Goal: Task Accomplishment & Management: Manage account settings

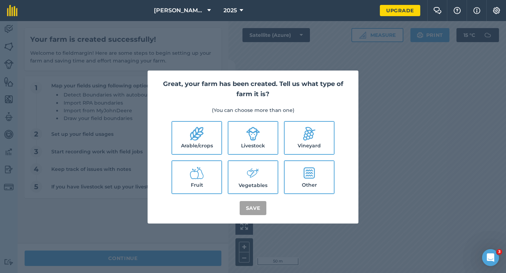
click at [203, 153] on label "Arable/crops" at bounding box center [196, 138] width 49 height 32
checkbox input "true"
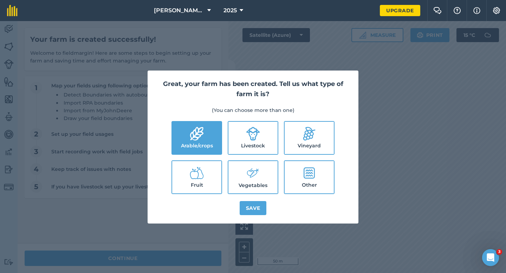
click at [230, 149] on label "Livestock" at bounding box center [252, 138] width 49 height 32
checkbox input "true"
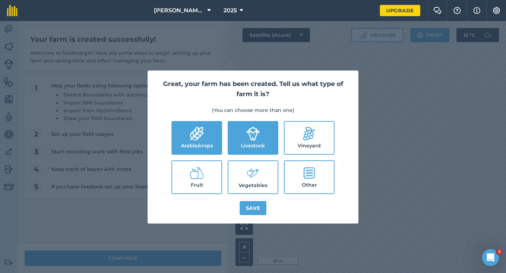
click at [238, 159] on ul "Arable/crops Livestock Vineyard Fruit Vegetables Other" at bounding box center [253, 157] width 194 height 73
click at [238, 171] on label "Vegetables" at bounding box center [252, 177] width 49 height 32
checkbox input "true"
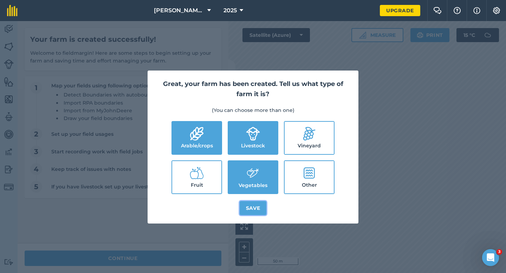
click at [249, 212] on button "Save" at bounding box center [252, 208] width 27 height 14
click at [196, 263] on div "Great, your farm has been created. Tell us what type of farm it is? (You can ch…" at bounding box center [253, 147] width 506 height 252
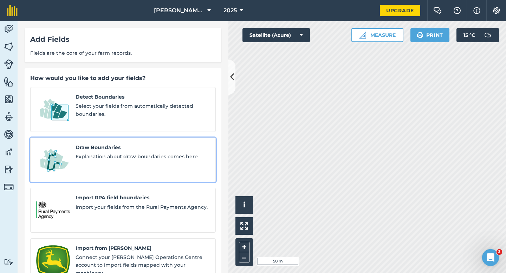
click at [157, 144] on span "Draw Boundaries" at bounding box center [142, 148] width 134 height 8
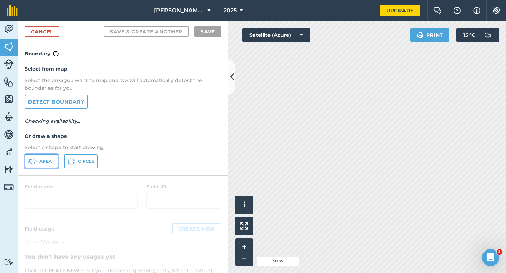
click at [58, 158] on button "Area" at bounding box center [42, 161] width 34 height 14
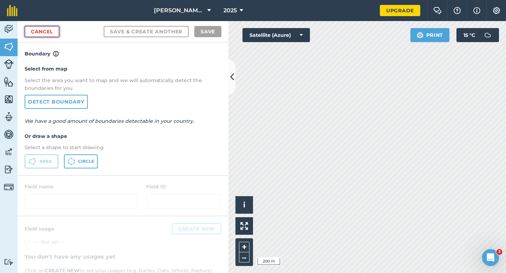
click at [46, 27] on link "Cancel" at bounding box center [42, 31] width 35 height 11
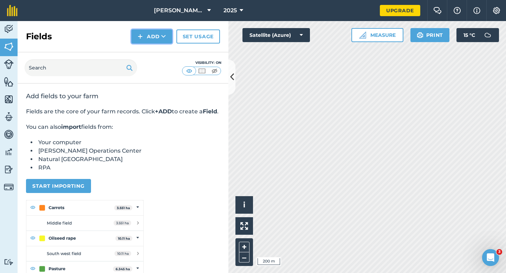
click at [146, 31] on button "Add" at bounding box center [151, 36] width 41 height 14
click at [146, 45] on link "Draw" at bounding box center [151, 52] width 39 height 15
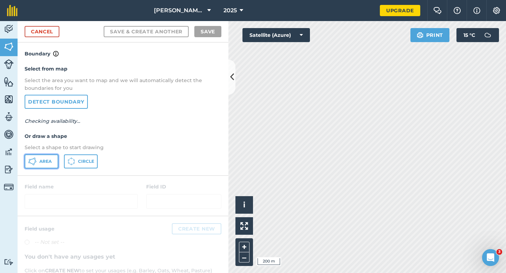
click at [53, 154] on button "Area" at bounding box center [42, 161] width 34 height 14
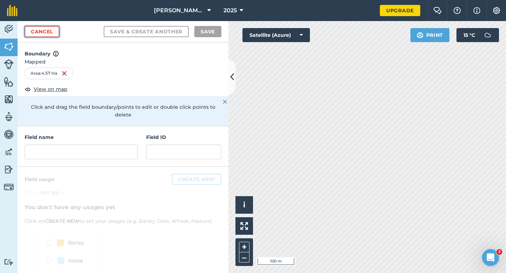
click at [52, 32] on link "Cancel" at bounding box center [42, 31] width 35 height 11
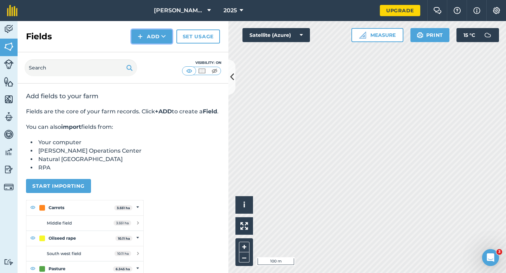
click at [151, 34] on button "Add" at bounding box center [151, 36] width 41 height 14
click at [151, 52] on link "Draw" at bounding box center [151, 52] width 39 height 15
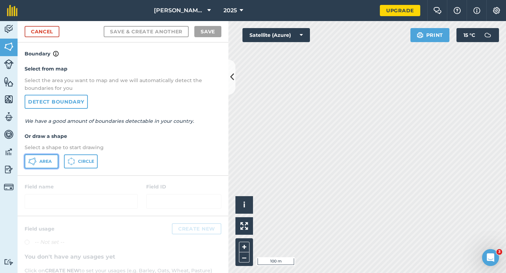
click at [52, 160] on button "Area" at bounding box center [42, 161] width 34 height 14
click at [41, 34] on link "Cancel" at bounding box center [42, 31] width 35 height 11
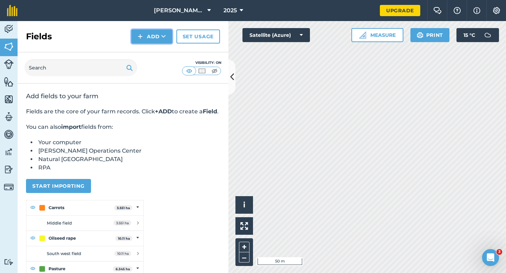
click at [149, 33] on button "Add" at bounding box center [151, 36] width 41 height 14
click at [149, 48] on link "Draw" at bounding box center [151, 52] width 39 height 15
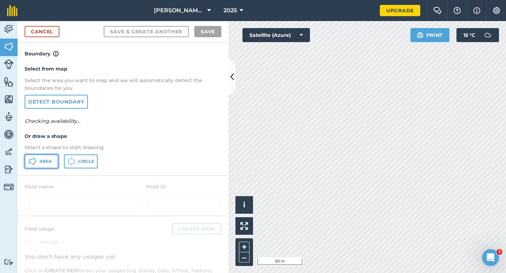
click at [46, 160] on span "Area" at bounding box center [45, 162] width 12 height 6
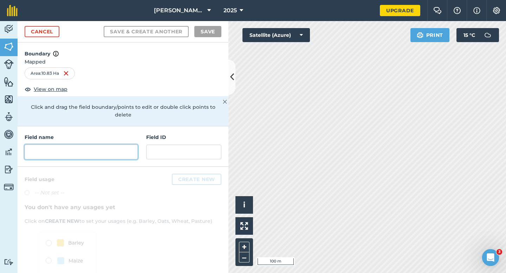
click at [92, 145] on input "text" at bounding box center [81, 152] width 113 height 15
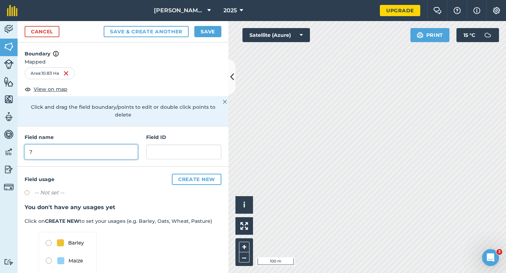
type input "?"
click at [201, 27] on button "Save" at bounding box center [207, 31] width 27 height 11
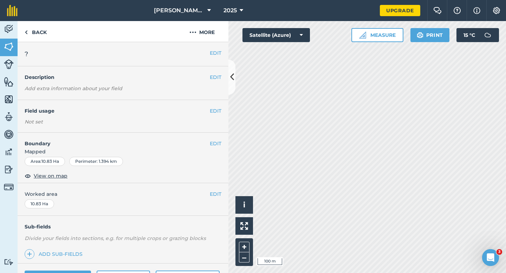
click at [212, 199] on div "EDIT Worked area 10.83 Ha" at bounding box center [123, 199] width 211 height 33
click at [213, 192] on button "EDIT" at bounding box center [216, 194] width 12 height 8
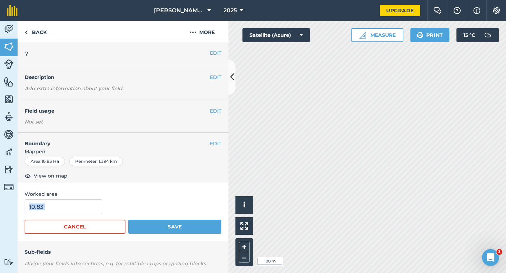
click at [73, 214] on form "10.83 Cancel Save" at bounding box center [123, 216] width 197 height 34
click at [73, 214] on input "10.83" at bounding box center [64, 206] width 78 height 15
type input "11"
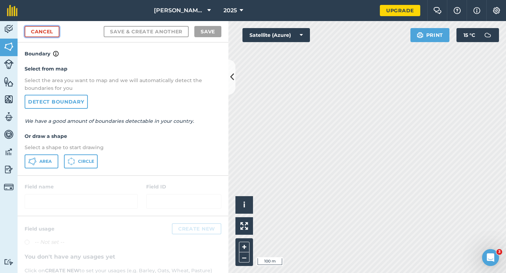
click at [47, 35] on link "Cancel" at bounding box center [42, 31] width 35 height 11
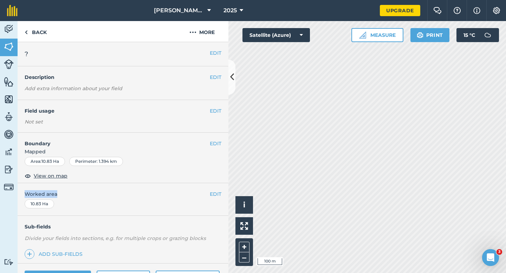
click at [221, 192] on div "EDIT Worked area 10.83 Ha" at bounding box center [123, 199] width 211 height 33
click at [211, 192] on button "EDIT" at bounding box center [216, 194] width 12 height 8
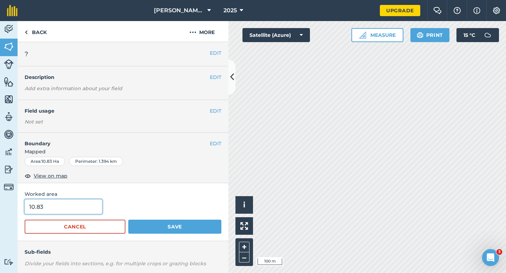
click at [65, 210] on input "10.83" at bounding box center [64, 206] width 78 height 15
type input "11"
click at [128, 220] on button "Save" at bounding box center [174, 227] width 93 height 14
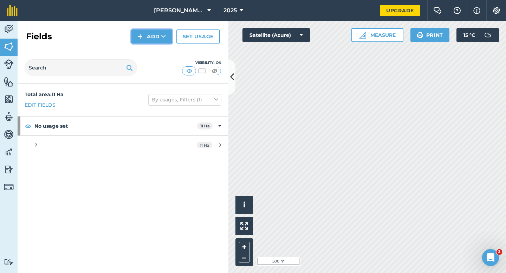
click at [159, 39] on button "Add" at bounding box center [151, 36] width 41 height 14
click at [159, 48] on link "Draw" at bounding box center [151, 52] width 39 height 15
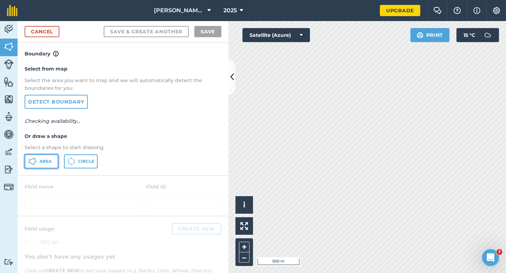
click at [53, 158] on button "Area" at bounding box center [42, 161] width 34 height 14
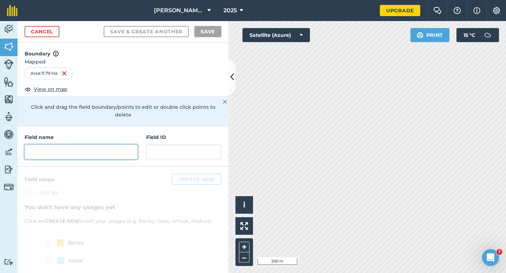
click at [122, 145] on input "text" at bounding box center [81, 152] width 113 height 15
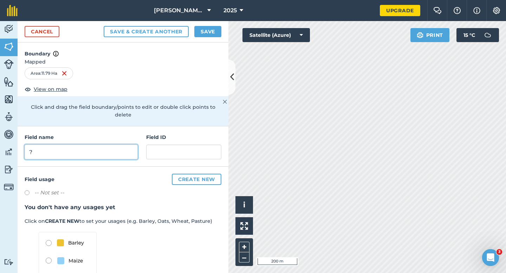
type input "?"
click at [206, 33] on button "Save" at bounding box center [207, 31] width 27 height 11
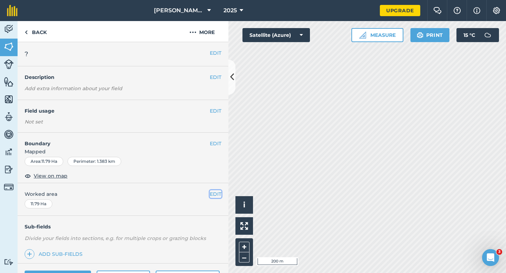
click at [218, 192] on button "EDIT" at bounding box center [216, 194] width 12 height 8
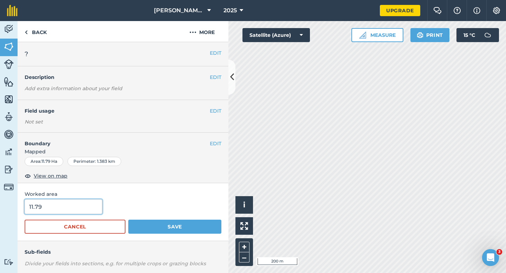
click at [91, 206] on input "11.79" at bounding box center [64, 206] width 78 height 15
type input "11.8"
click at [128, 220] on button "Save" at bounding box center [174, 227] width 93 height 14
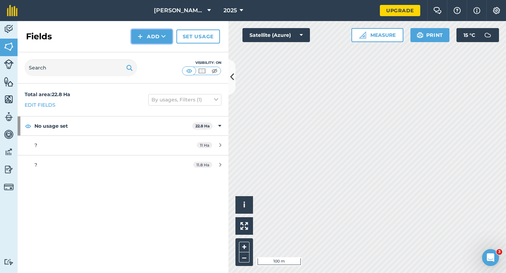
click at [156, 33] on button "Add" at bounding box center [151, 36] width 41 height 14
click at [154, 50] on link "Draw" at bounding box center [151, 52] width 39 height 15
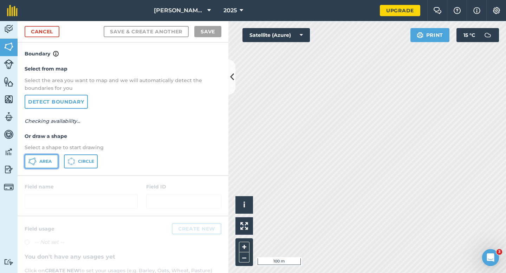
click at [40, 163] on span "Area" at bounding box center [45, 162] width 12 height 6
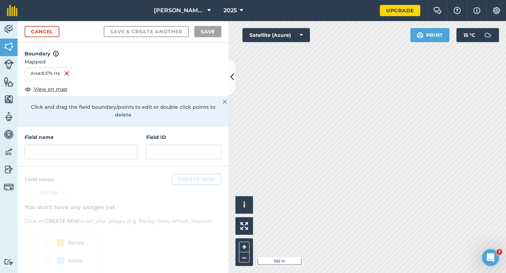
click at [95, 156] on div "Field name Field ID" at bounding box center [123, 146] width 211 height 40
click at [95, 145] on input "text" at bounding box center [81, 152] width 113 height 15
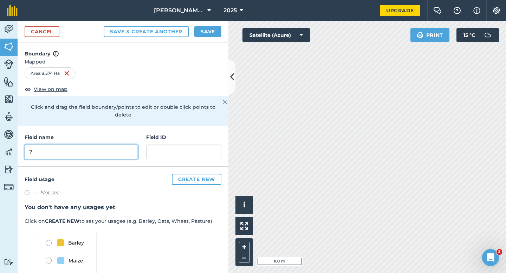
type input "?"
click at [216, 33] on button "Save" at bounding box center [207, 31] width 27 height 11
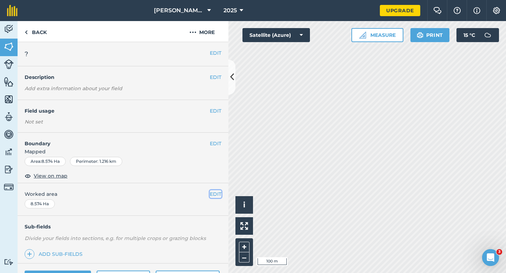
click at [219, 192] on button "EDIT" at bounding box center [216, 194] width 12 height 8
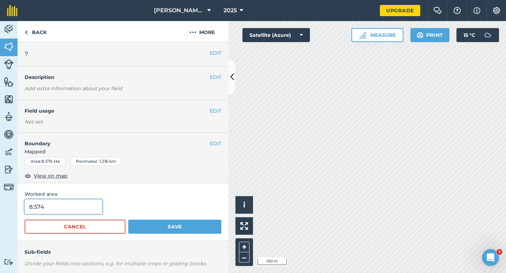
click at [92, 200] on input "8.574" at bounding box center [64, 206] width 78 height 15
click at [92, 203] on input "8.574" at bounding box center [64, 206] width 78 height 15
click at [92, 208] on input "8.57" at bounding box center [64, 206] width 78 height 15
type input "8.5"
click at [128, 220] on button "Save" at bounding box center [174, 227] width 93 height 14
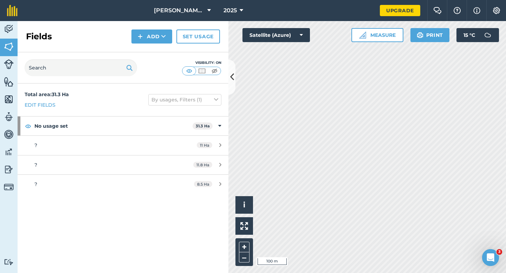
click at [148, 25] on div "Fields Add Set usage" at bounding box center [123, 36] width 211 height 31
click at [148, 37] on button "Add" at bounding box center [151, 36] width 41 height 14
click at [148, 48] on link "Draw" at bounding box center [151, 52] width 39 height 15
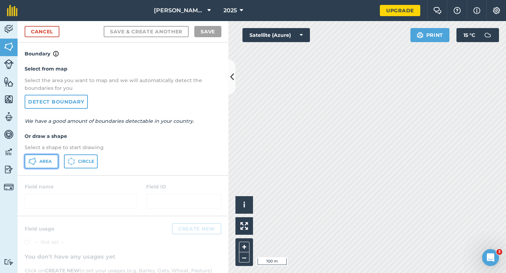
click at [31, 161] on icon at bounding box center [32, 161] width 8 height 8
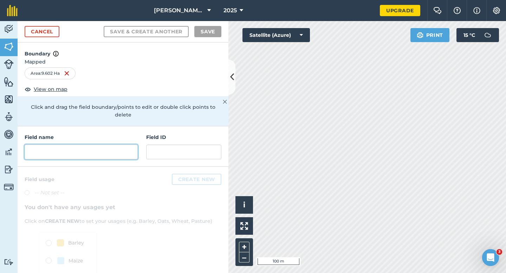
click at [111, 147] on input "text" at bounding box center [81, 152] width 113 height 15
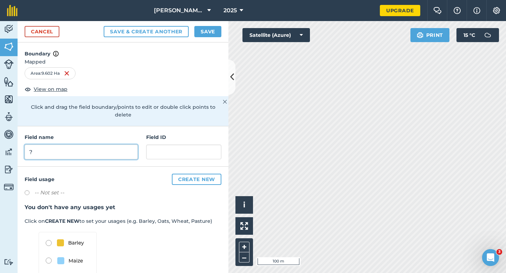
type input "?"
click at [204, 31] on button "Save" at bounding box center [207, 31] width 27 height 11
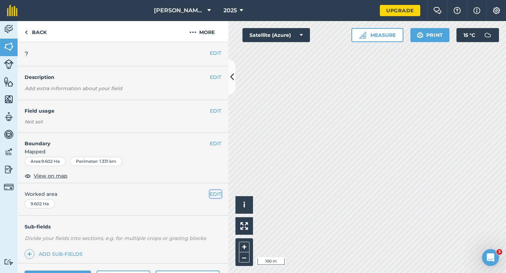
click at [215, 195] on button "EDIT" at bounding box center [216, 194] width 12 height 8
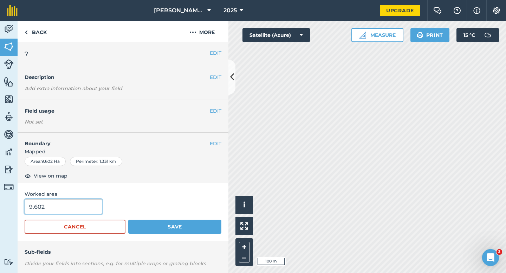
click at [69, 205] on input "9.602" at bounding box center [64, 206] width 78 height 15
click at [69, 206] on input "9.602" at bounding box center [64, 206] width 78 height 15
type input "9.6"
click at [128, 220] on button "Save" at bounding box center [174, 227] width 93 height 14
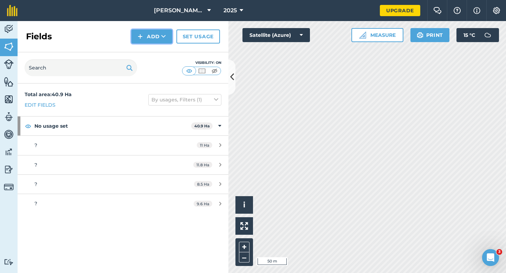
click at [136, 38] on button "Add" at bounding box center [151, 36] width 41 height 14
click at [140, 45] on link "Draw" at bounding box center [151, 52] width 39 height 15
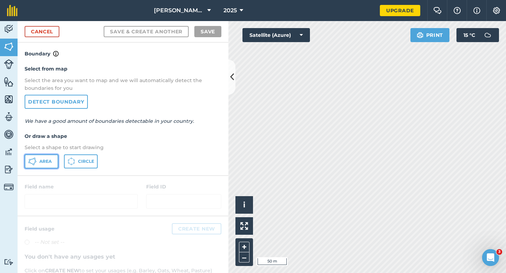
click at [46, 165] on button "Area" at bounding box center [42, 161] width 34 height 14
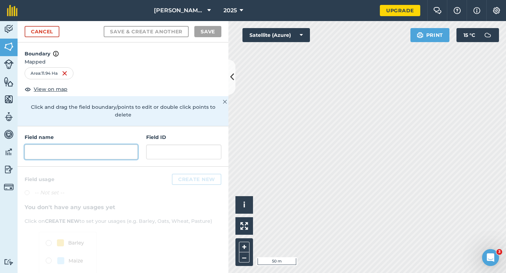
click at [133, 145] on input "text" at bounding box center [81, 152] width 113 height 15
type input "/"
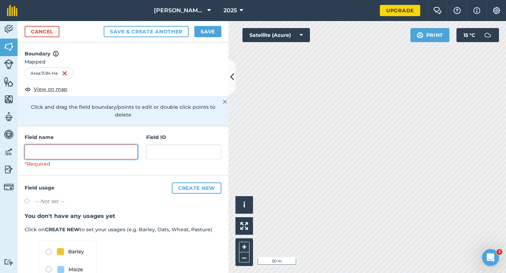
type input ":"
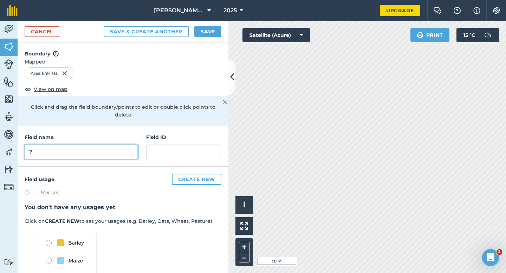
type input "?"
click at [218, 31] on button "Save" at bounding box center [207, 31] width 27 height 11
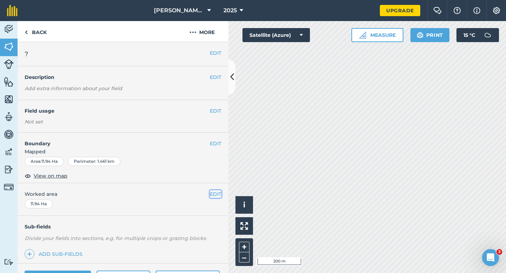
click at [218, 191] on button "EDIT" at bounding box center [216, 194] width 12 height 8
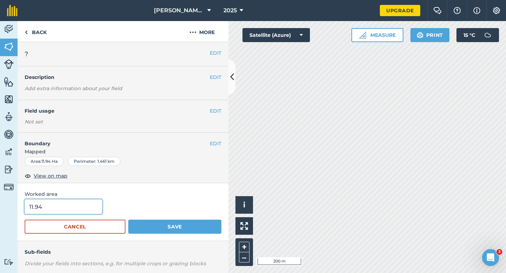
click at [83, 203] on input "11.94" at bounding box center [64, 206] width 78 height 15
type input "12"
click at [128, 220] on button "Save" at bounding box center [174, 227] width 93 height 14
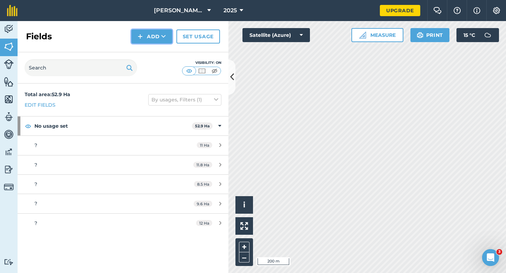
click at [149, 36] on button "Add" at bounding box center [151, 36] width 41 height 14
click at [149, 45] on link "Draw" at bounding box center [151, 52] width 39 height 15
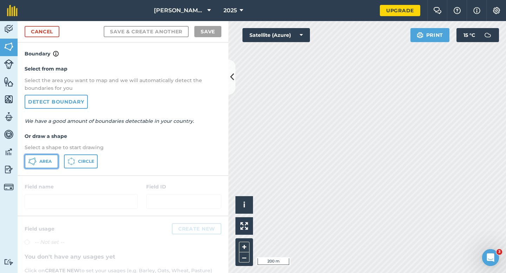
click at [49, 160] on span "Area" at bounding box center [45, 162] width 12 height 6
click at [284, 34] on div "Click to start drawing i © 2025 TomTom, Microsoft 20 m + – Satellite (Azure) Pr…" at bounding box center [366, 147] width 277 height 252
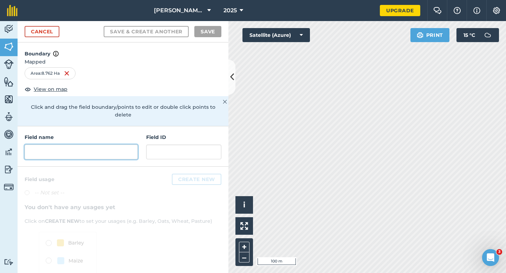
click at [90, 145] on input "text" at bounding box center [81, 152] width 113 height 15
type input "/"
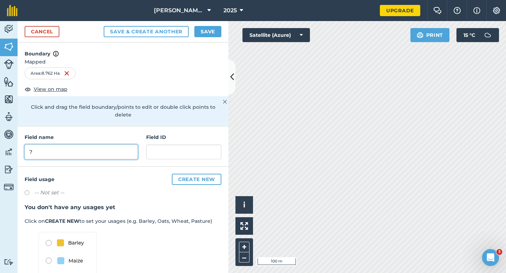
type input "?"
click at [213, 29] on button "Save" at bounding box center [207, 31] width 27 height 11
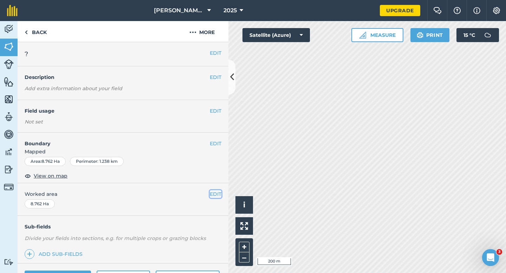
click at [213, 192] on button "EDIT" at bounding box center [216, 194] width 12 height 8
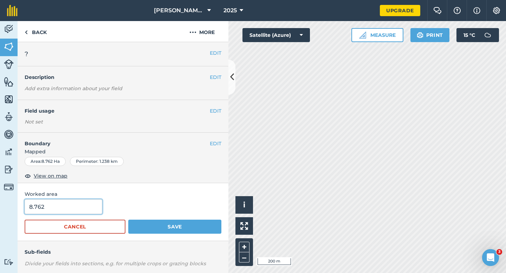
click at [75, 208] on input "8.762" at bounding box center [64, 206] width 78 height 15
type input "8.8"
click at [128, 220] on button "Save" at bounding box center [174, 227] width 93 height 14
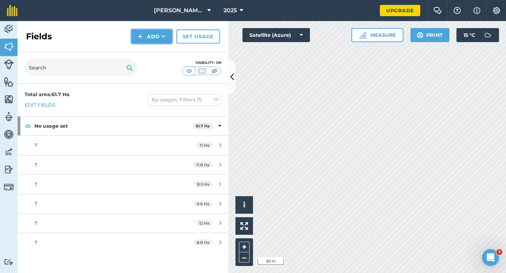
click at [136, 32] on button "Add" at bounding box center [151, 36] width 41 height 14
click at [146, 50] on link "Draw" at bounding box center [151, 52] width 39 height 15
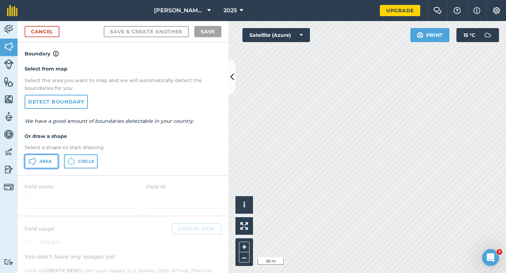
click at [46, 155] on button "Area" at bounding box center [42, 161] width 34 height 14
click at [35, 37] on link "Cancel" at bounding box center [42, 31] width 35 height 11
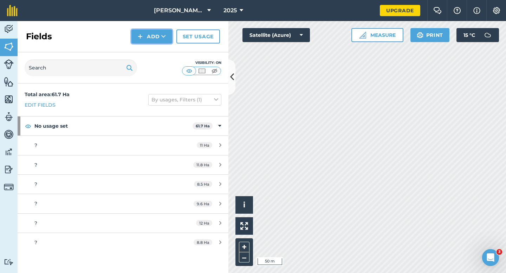
click at [158, 38] on button "Add" at bounding box center [151, 36] width 41 height 14
click at [158, 48] on link "Draw" at bounding box center [151, 52] width 39 height 15
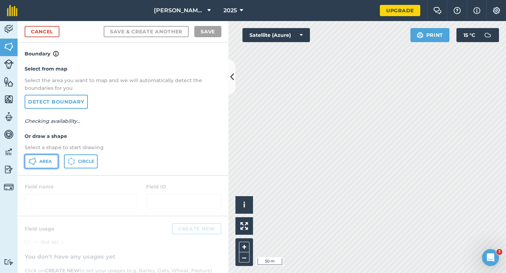
click at [38, 162] on button "Area" at bounding box center [42, 161] width 34 height 14
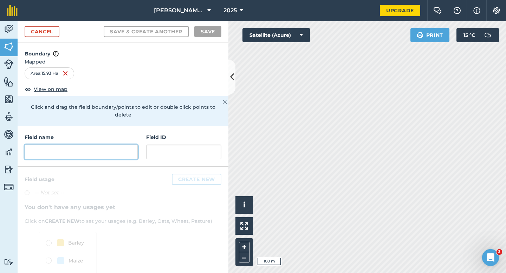
click at [57, 149] on input "text" at bounding box center [81, 152] width 113 height 15
type input "?"
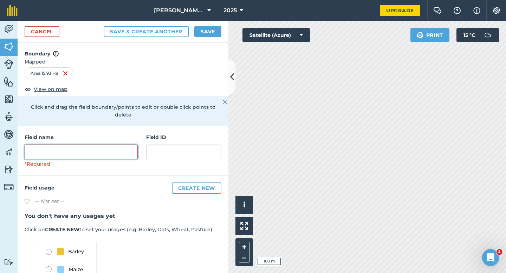
type input "c"
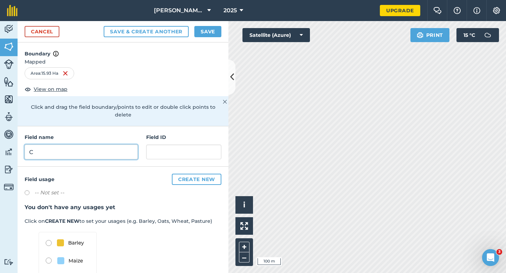
type input "C"
click at [212, 29] on button "Save" at bounding box center [207, 31] width 27 height 11
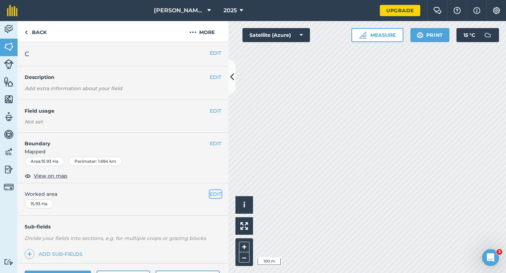
click at [213, 197] on button "EDIT" at bounding box center [216, 194] width 12 height 8
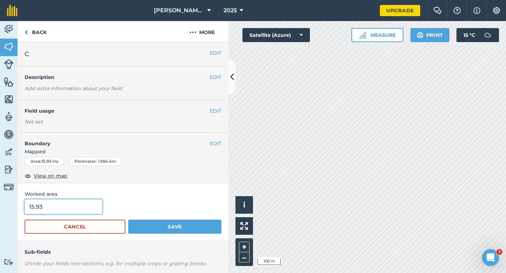
click at [85, 199] on input "15.93" at bounding box center [64, 206] width 78 height 15
type input "16"
click at [128, 220] on button "Save" at bounding box center [174, 227] width 93 height 14
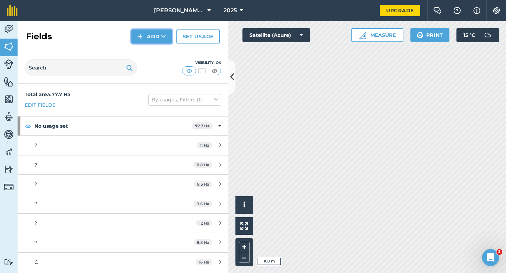
click at [148, 42] on button "Add" at bounding box center [151, 36] width 41 height 14
click at [149, 51] on link "Draw" at bounding box center [151, 52] width 39 height 15
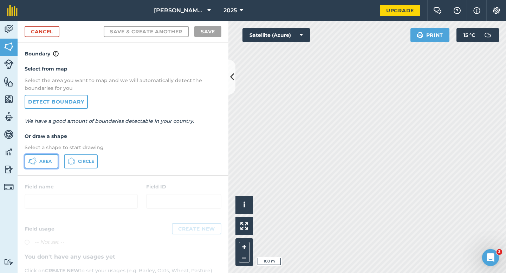
click at [44, 158] on button "Area" at bounding box center [42, 161] width 34 height 14
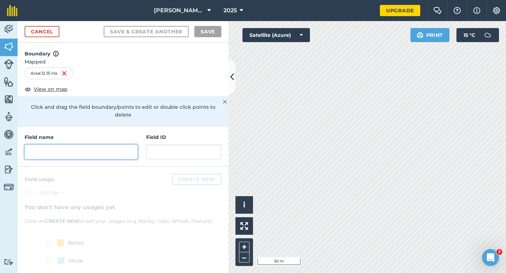
click at [130, 145] on input "text" at bounding box center [81, 152] width 113 height 15
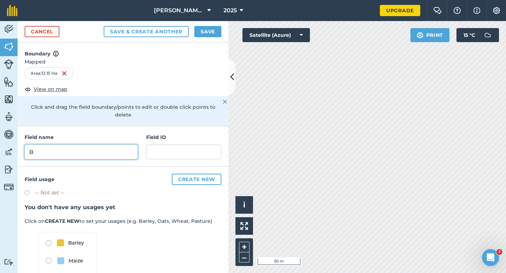
type input "B"
click at [201, 31] on button "Save" at bounding box center [207, 31] width 27 height 11
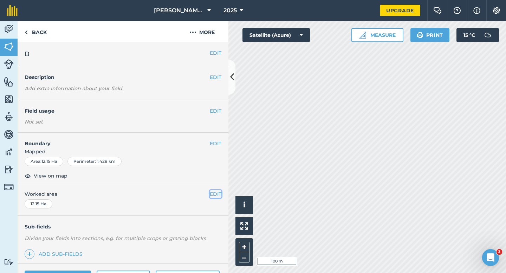
click at [217, 196] on button "EDIT" at bounding box center [216, 194] width 12 height 8
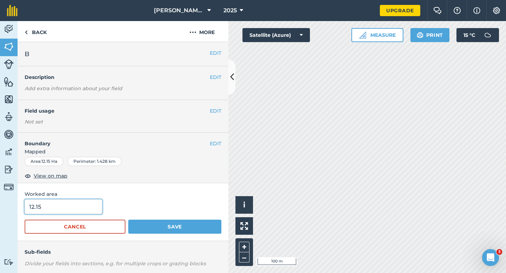
click at [92, 203] on input "12.15" at bounding box center [64, 206] width 78 height 15
click at [92, 206] on input "12.15" at bounding box center [64, 206] width 78 height 15
type input "12.2"
click at [128, 220] on button "Save" at bounding box center [174, 227] width 93 height 14
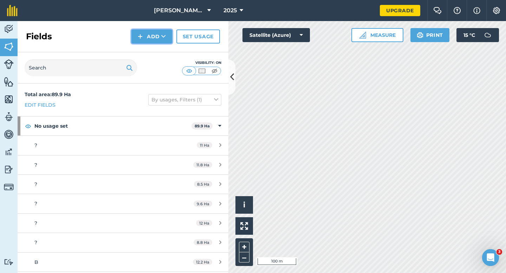
click at [152, 40] on button "Add" at bounding box center [151, 36] width 41 height 14
click at [152, 48] on link "Draw" at bounding box center [151, 52] width 39 height 15
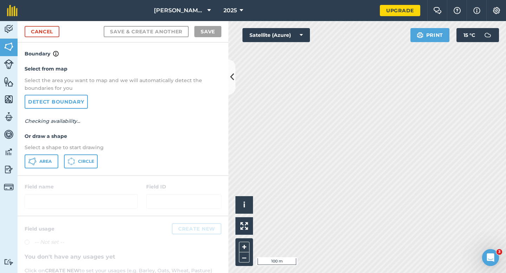
click at [52, 153] on div "Select from map Select the area you want to map and we will automatically detec…" at bounding box center [123, 116] width 211 height 117
click at [52, 156] on button "Area" at bounding box center [42, 161] width 34 height 14
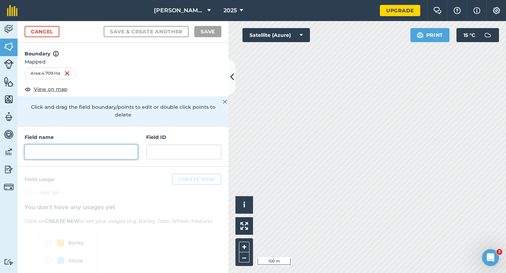
click at [116, 149] on input "text" at bounding box center [81, 152] width 113 height 15
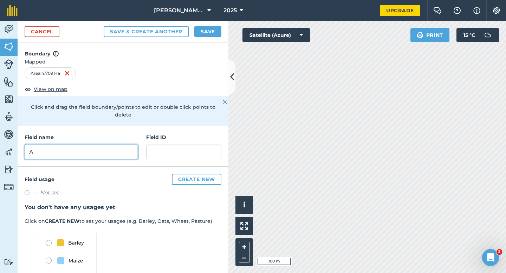
type input "A"
click at [215, 25] on div "Cancel Save & Create Another Save" at bounding box center [123, 31] width 211 height 21
click at [215, 34] on button "Save" at bounding box center [207, 31] width 27 height 11
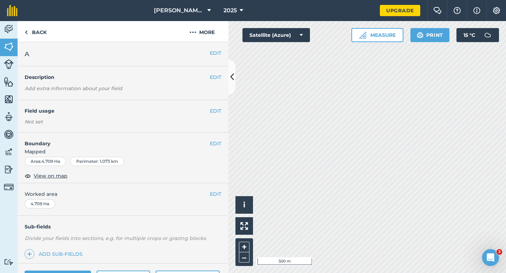
click at [217, 199] on div "EDIT Worked area 4.709 Ha" at bounding box center [123, 199] width 211 height 33
click at [216, 195] on button "EDIT" at bounding box center [216, 194] width 12 height 8
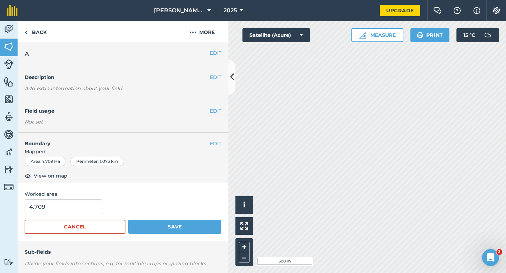
click at [101, 203] on div "4.709" at bounding box center [123, 206] width 197 height 15
click at [90, 204] on input "4.709" at bounding box center [64, 206] width 78 height 15
type input "5"
click at [128, 220] on button "Save" at bounding box center [174, 227] width 93 height 14
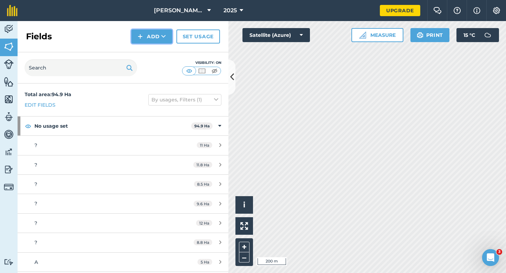
click at [154, 34] on button "Add" at bounding box center [151, 36] width 41 height 14
click at [154, 46] on link "Draw" at bounding box center [151, 52] width 39 height 15
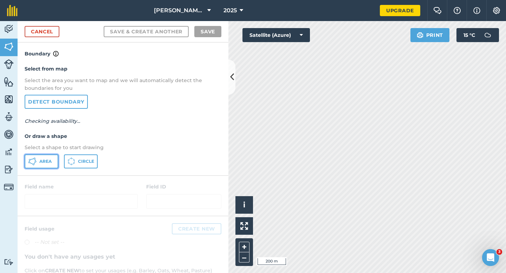
click at [52, 165] on button "Area" at bounding box center [42, 161] width 34 height 14
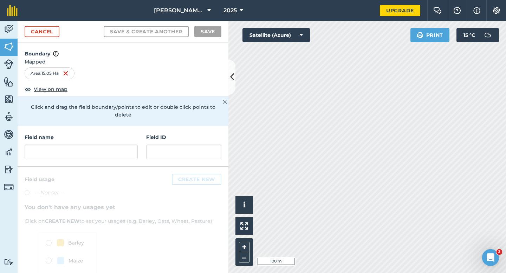
click at [137, 151] on div "Field name Field ID" at bounding box center [123, 146] width 211 height 40
click at [135, 150] on input "text" at bounding box center [81, 152] width 113 height 15
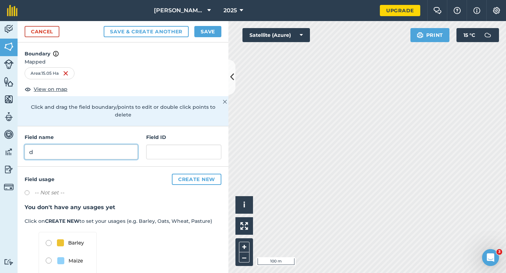
type input "d"
click at [208, 33] on button "Save" at bounding box center [207, 31] width 27 height 11
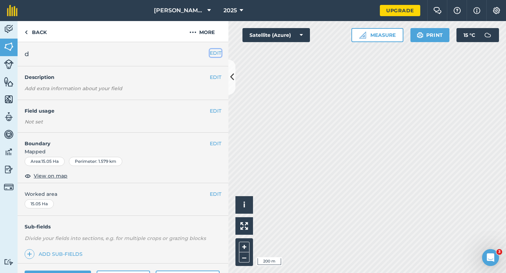
click at [218, 54] on button "EDIT" at bounding box center [216, 53] width 12 height 8
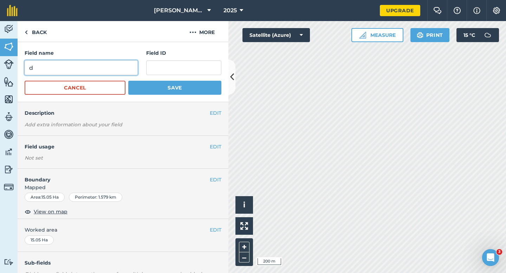
click at [111, 66] on input "d" at bounding box center [81, 67] width 113 height 15
type input "D"
click at [128, 81] on button "Save" at bounding box center [174, 88] width 93 height 14
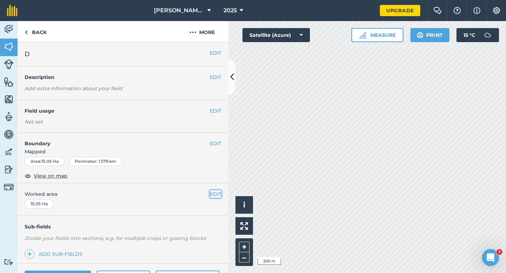
click at [216, 191] on button "EDIT" at bounding box center [216, 194] width 12 height 8
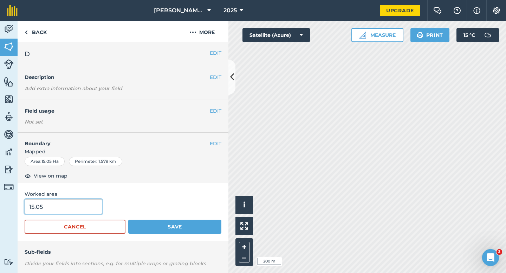
click at [93, 208] on input "15.05" at bounding box center [64, 206] width 78 height 15
type input "15"
click at [128, 220] on button "Save" at bounding box center [174, 227] width 93 height 14
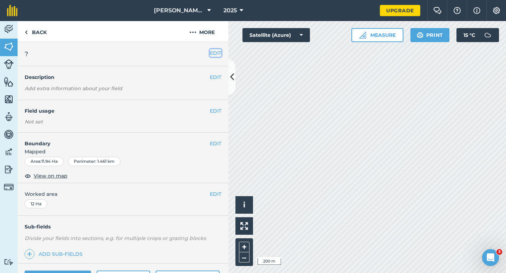
click at [218, 57] on button "EDIT" at bounding box center [216, 53] width 12 height 8
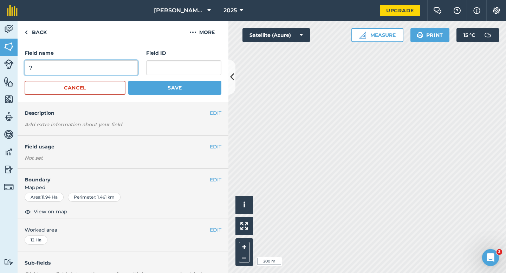
click at [130, 64] on input "?" at bounding box center [81, 67] width 113 height 15
type input "E"
click at [128, 81] on button "Save" at bounding box center [174, 88] width 93 height 14
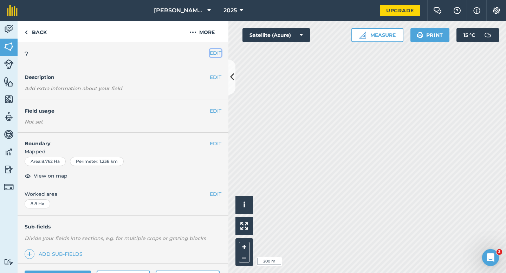
click at [216, 54] on button "EDIT" at bounding box center [216, 53] width 12 height 8
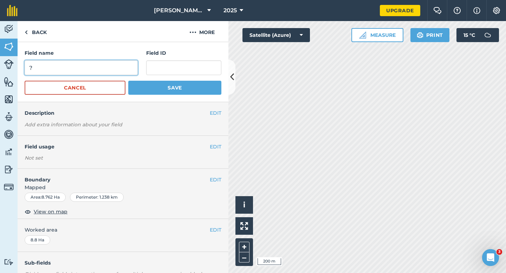
click at [98, 71] on input "?" at bounding box center [81, 67] width 113 height 15
type input "F"
click at [128, 81] on button "Save" at bounding box center [174, 88] width 93 height 14
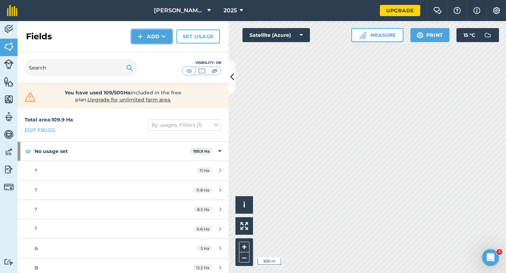
click at [159, 38] on button "Add" at bounding box center [151, 36] width 41 height 14
click at [159, 51] on link "Draw" at bounding box center [151, 52] width 39 height 15
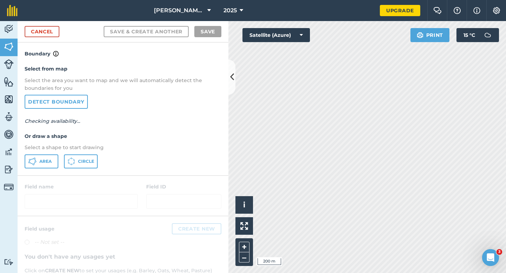
click at [53, 154] on div "Select from map Select the area you want to map and we will automatically detec…" at bounding box center [123, 116] width 211 height 117
click at [63, 154] on div "Select from map Select the area you want to map and we will automatically detec…" at bounding box center [123, 116] width 211 height 117
click at [59, 155] on div "Area Circle" at bounding box center [123, 161] width 197 height 14
click at [56, 156] on button "Area" at bounding box center [42, 161] width 34 height 14
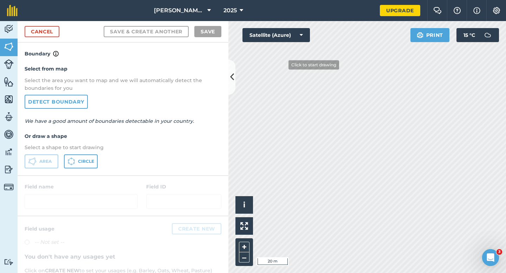
click at [217, 0] on html "[PERSON_NAME] & Sons 2025 Upgrade Farm Chat Help Info Settings Map printing is …" at bounding box center [253, 136] width 506 height 273
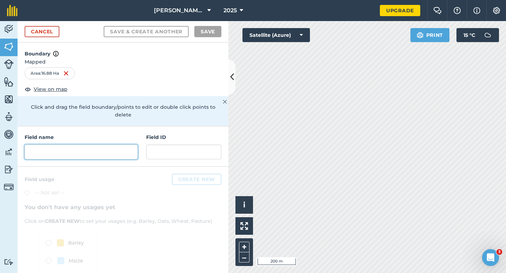
click at [135, 145] on input "text" at bounding box center [81, 152] width 113 height 15
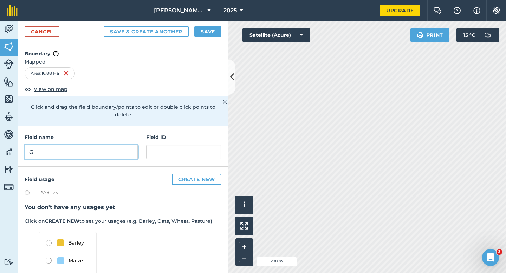
type input "G"
click at [213, 34] on button "Save" at bounding box center [207, 31] width 27 height 11
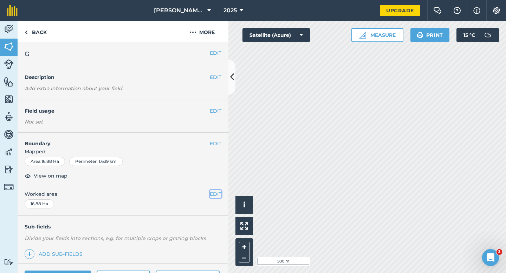
click at [220, 194] on button "EDIT" at bounding box center [216, 194] width 12 height 8
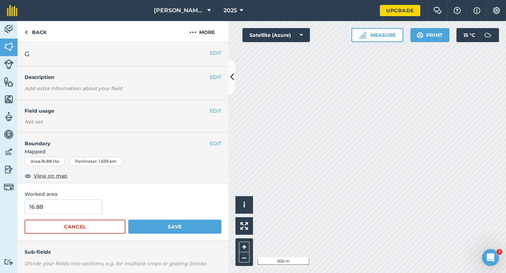
click at [100, 206] on div "16.88" at bounding box center [123, 206] width 197 height 15
click at [90, 206] on input "16.88" at bounding box center [64, 206] width 78 height 15
type input "17"
click at [128, 220] on button "Save" at bounding box center [174, 227] width 93 height 14
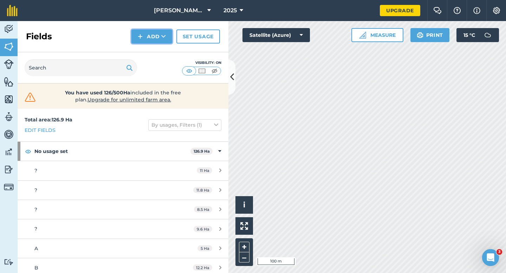
click at [156, 38] on button "Add" at bounding box center [151, 36] width 41 height 14
click at [156, 50] on link "Draw" at bounding box center [151, 52] width 39 height 15
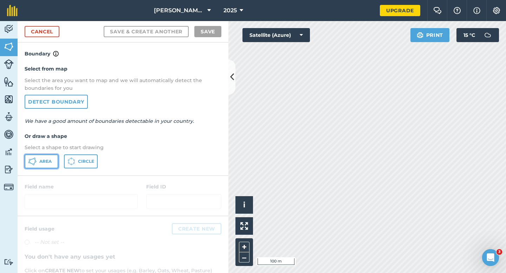
click at [58, 159] on button "Area" at bounding box center [42, 161] width 34 height 14
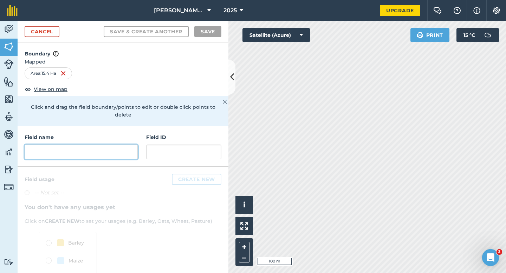
click at [115, 148] on input "text" at bounding box center [81, 152] width 113 height 15
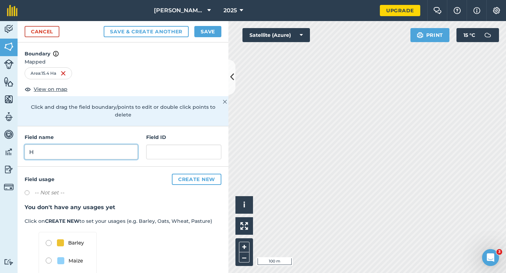
type input "H"
click at [216, 33] on button "Save" at bounding box center [207, 31] width 27 height 11
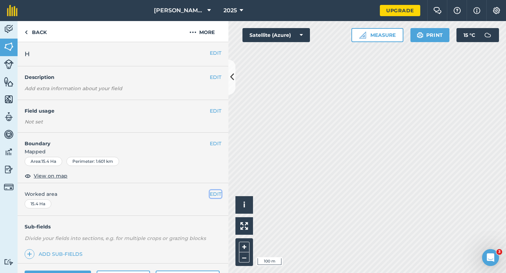
click at [217, 193] on button "EDIT" at bounding box center [216, 194] width 12 height 8
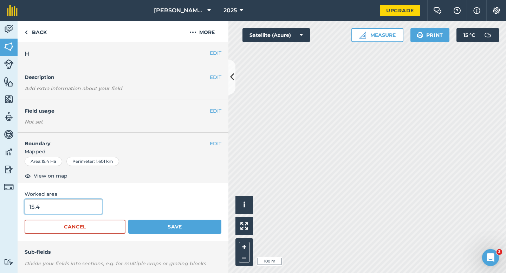
click at [71, 213] on input "15.4" at bounding box center [64, 206] width 78 height 15
click at [128, 220] on button "Save" at bounding box center [174, 227] width 93 height 14
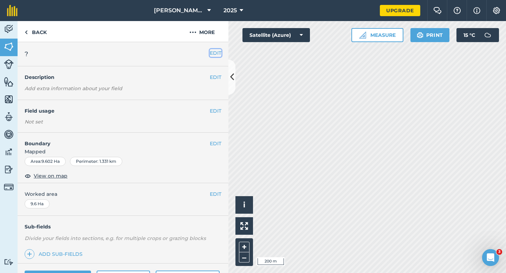
click at [215, 50] on button "EDIT" at bounding box center [216, 53] width 12 height 8
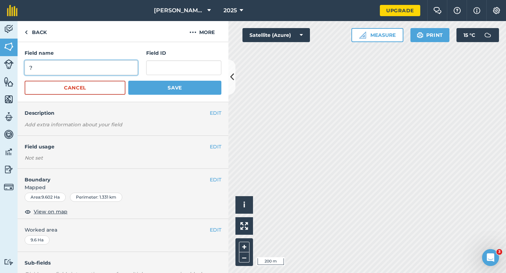
click at [134, 66] on input "?" at bounding box center [81, 67] width 113 height 15
type input "E"
click at [128, 81] on button "Save" at bounding box center [174, 88] width 93 height 14
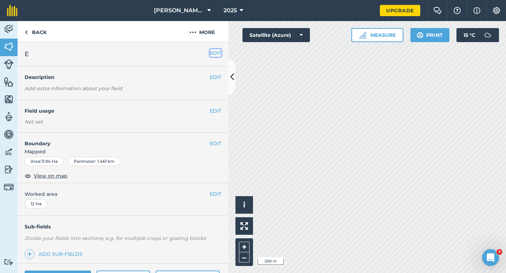
click at [216, 52] on button "EDIT" at bounding box center [216, 53] width 12 height 8
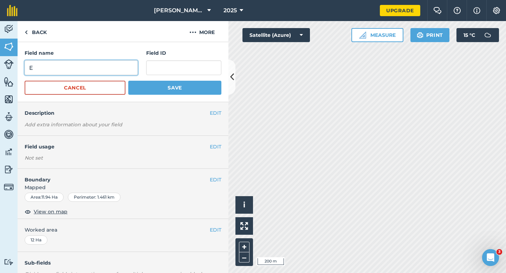
click at [126, 64] on input "E" at bounding box center [81, 67] width 113 height 15
type input "F"
click at [128, 81] on button "Save" at bounding box center [174, 88] width 93 height 14
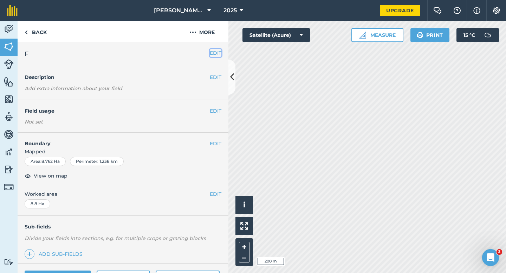
click at [218, 53] on button "EDIT" at bounding box center [216, 53] width 12 height 8
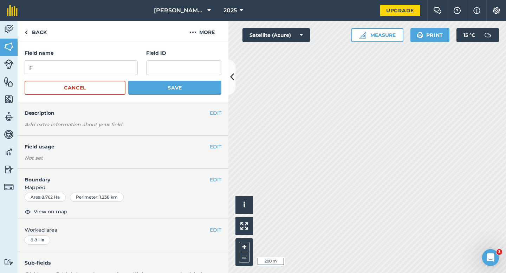
click at [125, 57] on div "Field name F" at bounding box center [81, 62] width 113 height 26
click at [125, 68] on input "F" at bounding box center [81, 67] width 113 height 15
type input "G"
click at [128, 81] on button "Save" at bounding box center [174, 88] width 93 height 14
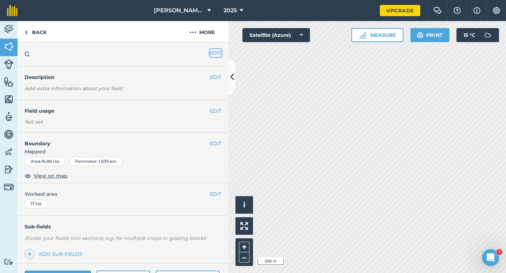
click at [217, 55] on button "EDIT" at bounding box center [216, 53] width 12 height 8
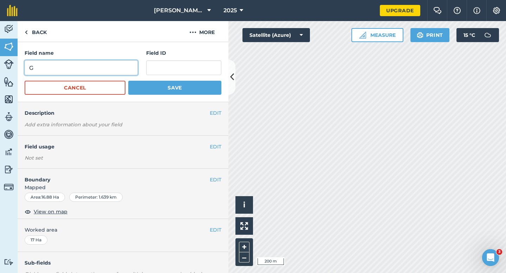
click at [106, 63] on input "G" at bounding box center [81, 67] width 113 height 15
type input "H"
click at [128, 81] on button "Save" at bounding box center [174, 88] width 93 height 14
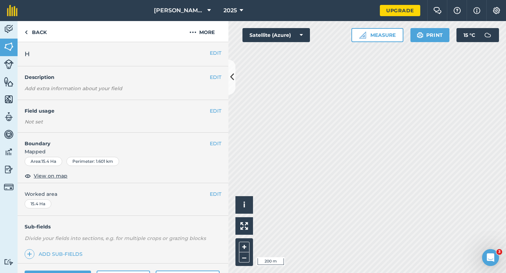
click at [216, 58] on div "EDIT H" at bounding box center [123, 54] width 211 height 24
click at [216, 55] on button "EDIT" at bounding box center [216, 53] width 12 height 8
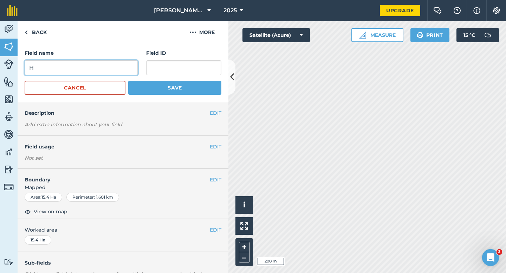
click at [121, 67] on input "H" at bounding box center [81, 67] width 113 height 15
type input "I"
click at [128, 81] on button "Save" at bounding box center [174, 88] width 93 height 14
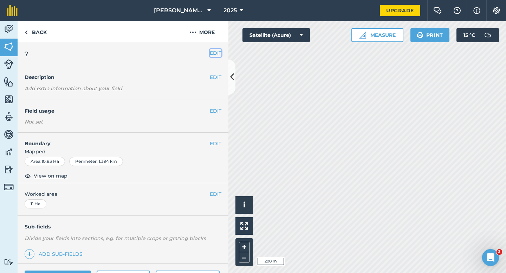
click at [212, 54] on button "EDIT" at bounding box center [216, 53] width 12 height 8
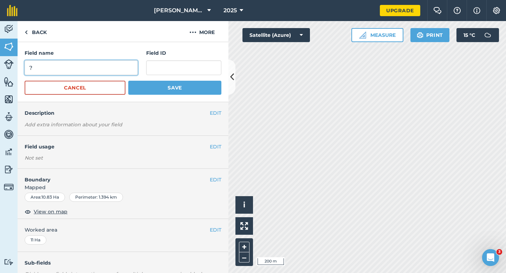
click at [105, 65] on input "?" at bounding box center [81, 67] width 113 height 15
type input "J"
click at [128, 81] on button "Save" at bounding box center [174, 88] width 93 height 14
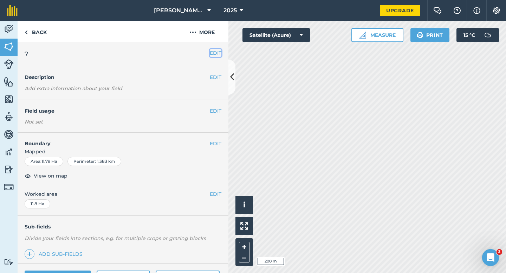
click at [213, 55] on button "EDIT" at bounding box center [216, 53] width 12 height 8
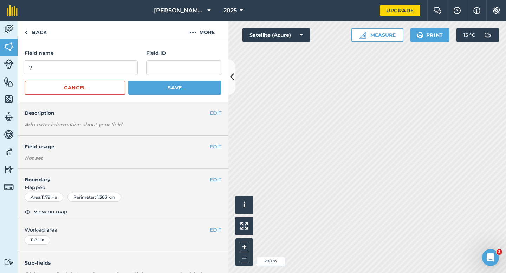
click at [116, 77] on form "Field name ? Field ID Cancel Save" at bounding box center [123, 72] width 197 height 46
click at [116, 69] on input "?" at bounding box center [81, 67] width 113 height 15
type input "K"
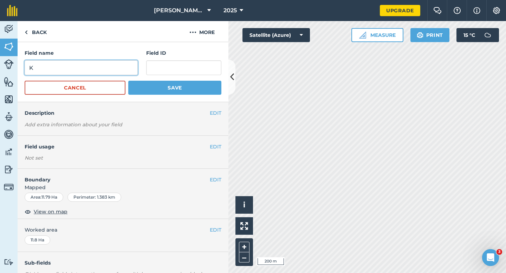
click at [128, 81] on button "Save" at bounding box center [174, 88] width 93 height 14
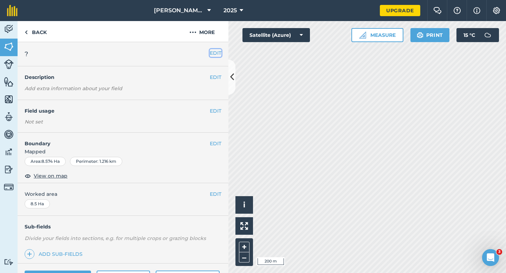
click at [218, 54] on button "EDIT" at bounding box center [216, 53] width 12 height 8
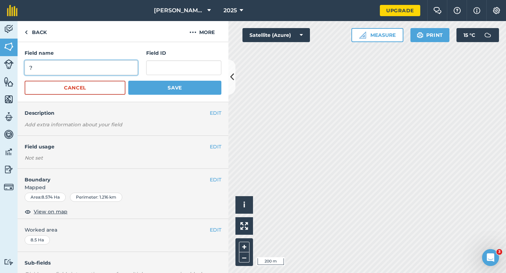
click at [93, 69] on input "?" at bounding box center [81, 67] width 113 height 15
type input "L"
click at [128, 81] on button "Save" at bounding box center [174, 88] width 93 height 14
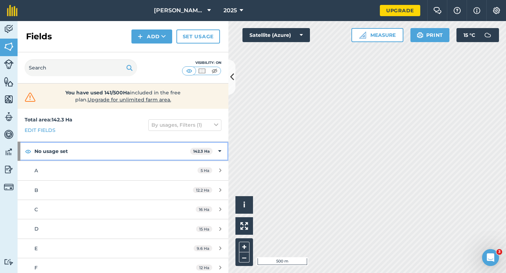
click at [214, 149] on div "No usage set 142.3 Ha" at bounding box center [123, 151] width 211 height 19
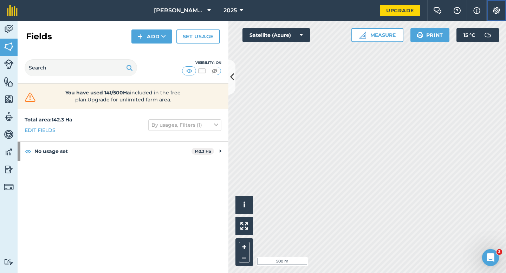
click at [505, 7] on button "Settings" at bounding box center [496, 10] width 20 height 21
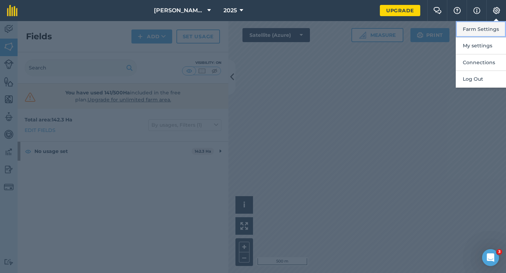
click at [495, 28] on button "Farm Settings" at bounding box center [480, 29] width 50 height 17
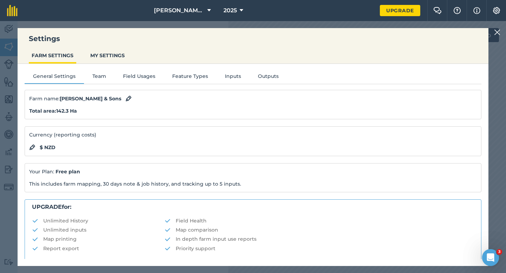
scroll to position [135, 0]
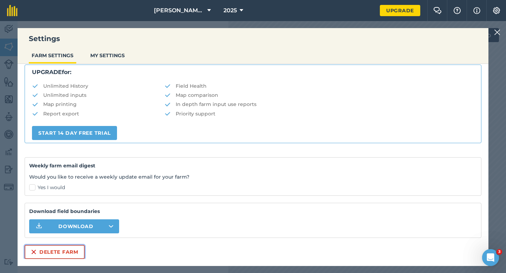
click at [72, 251] on button "Delete farm" at bounding box center [55, 252] width 60 height 14
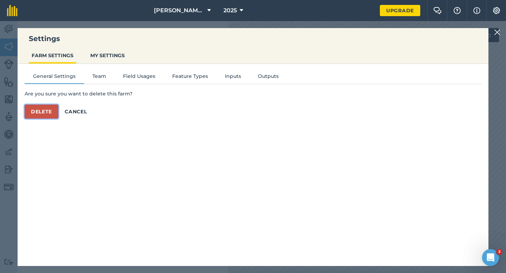
click at [55, 107] on button "Delete" at bounding box center [42, 112] width 34 height 14
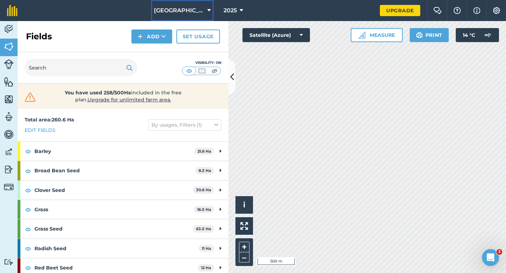
click at [189, 11] on span "[GEOGRAPHIC_DATA]" at bounding box center [179, 10] width 51 height 8
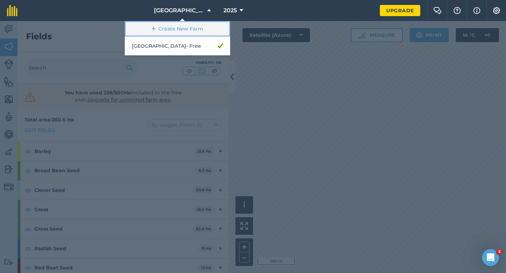
click at [189, 30] on link "Create New Farm" at bounding box center [177, 29] width 105 height 16
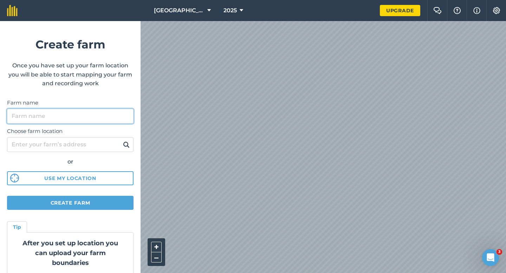
click at [106, 114] on input "Farm name" at bounding box center [70, 116] width 126 height 15
type input "[PERSON_NAME] & Sons"
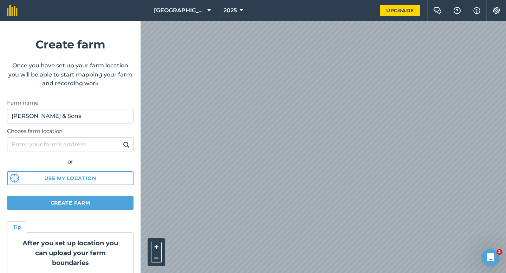
click at [264, 8] on div "[GEOGRAPHIC_DATA] 2025 Upgrade Farm Chat Help Info Settings Create farm Once yo…" at bounding box center [253, 10] width 506 height 21
click at [126, 210] on form "Create farm Once you have set up your farm location you will be able to start m…" at bounding box center [70, 147] width 140 height 252
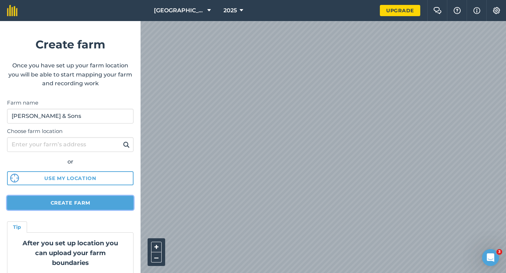
click at [128, 206] on button "Create farm" at bounding box center [70, 203] width 126 height 14
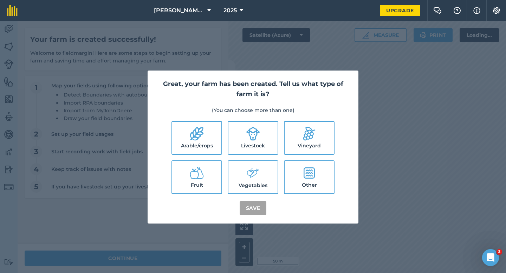
click at [203, 126] on label "Arable/crops" at bounding box center [196, 138] width 49 height 32
checkbox input "true"
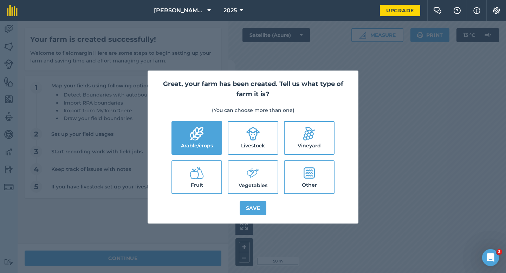
click at [253, 146] on label "Livestock" at bounding box center [252, 138] width 49 height 32
checkbox input "true"
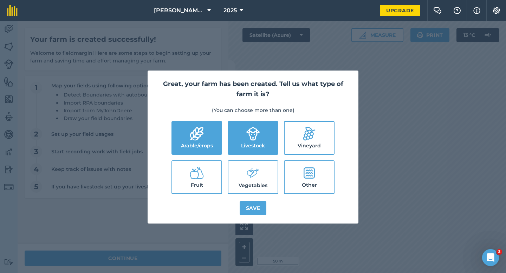
click at [253, 174] on icon at bounding box center [253, 173] width 14 height 15
checkbox input "true"
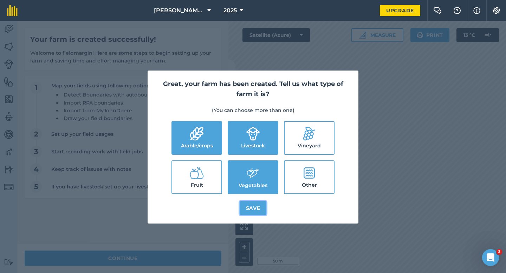
click at [251, 210] on button "Save" at bounding box center [252, 208] width 27 height 14
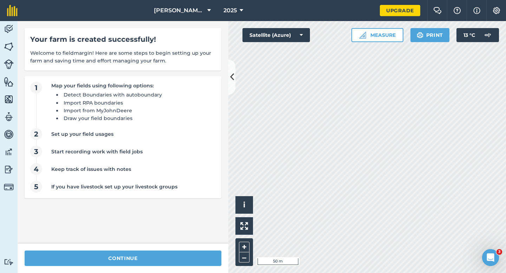
click at [173, 246] on div "continue" at bounding box center [123, 258] width 211 height 29
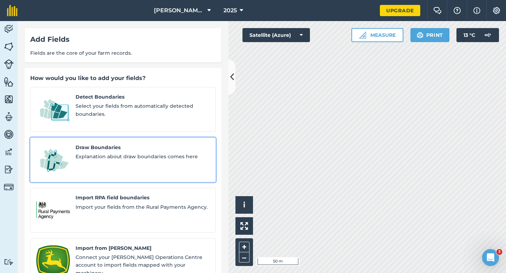
click at [135, 160] on div "Draw Boundaries Explanation about draw boundaries comes here" at bounding box center [142, 160] width 134 height 33
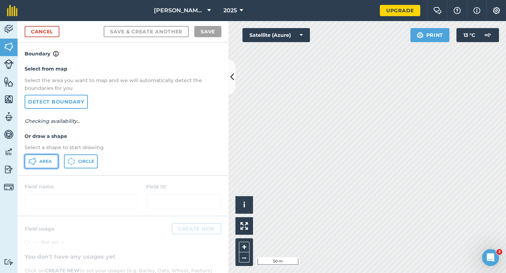
click at [32, 163] on icon at bounding box center [32, 161] width 8 height 8
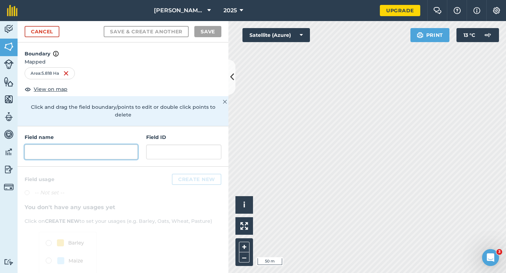
click at [118, 145] on input "text" at bounding box center [81, 152] width 113 height 15
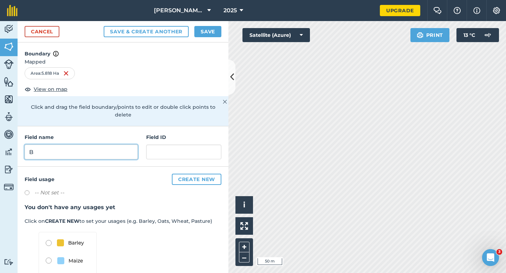
type input "B"
click at [208, 29] on button "Save" at bounding box center [207, 31] width 27 height 11
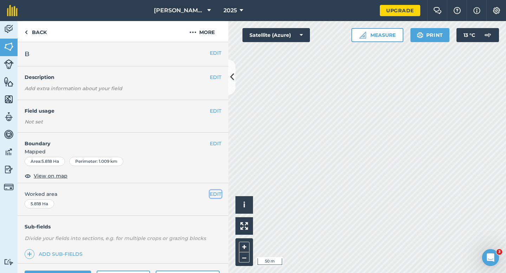
click at [218, 195] on button "EDIT" at bounding box center [216, 194] width 12 height 8
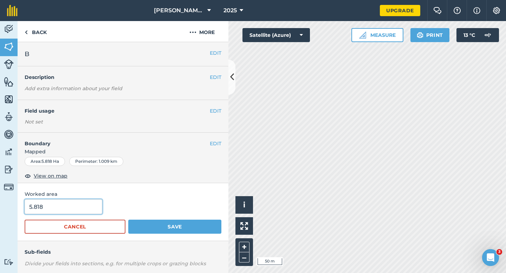
click at [84, 209] on input "5.818" at bounding box center [64, 206] width 78 height 15
type input "6"
click at [128, 220] on button "Save" at bounding box center [174, 227] width 93 height 14
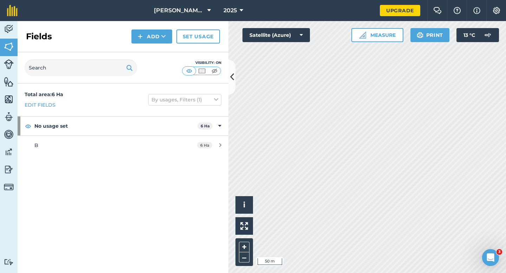
click at [158, 44] on div "Fields Add Set usage" at bounding box center [123, 36] width 211 height 31
click at [158, 42] on button "Add" at bounding box center [151, 36] width 41 height 14
click at [158, 49] on link "Draw" at bounding box center [151, 52] width 39 height 15
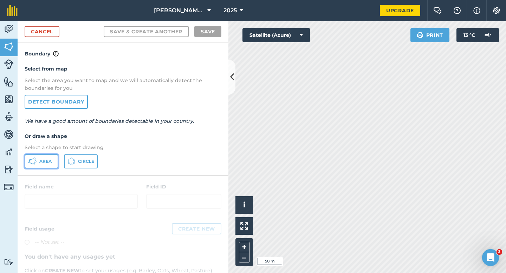
click at [42, 162] on span "Area" at bounding box center [45, 162] width 12 height 6
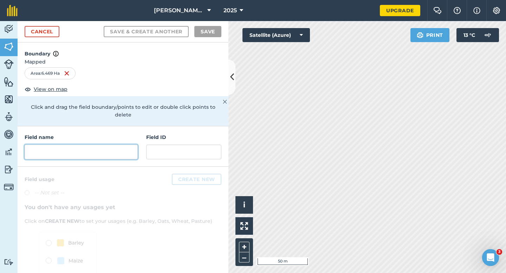
click at [67, 145] on input "text" at bounding box center [81, 152] width 113 height 15
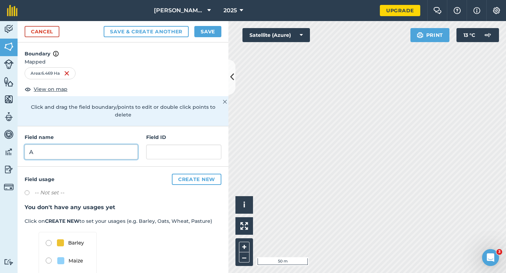
type input "A"
click at [196, 24] on div "Cancel Save & Create Another Save" at bounding box center [123, 31] width 211 height 21
click at [209, 39] on div "Cancel Save & Create Another Save" at bounding box center [123, 31] width 211 height 21
click at [209, 36] on button "Save" at bounding box center [207, 31] width 27 height 11
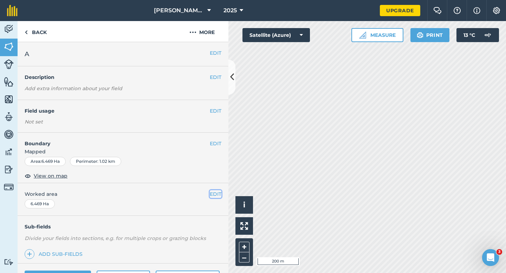
click at [217, 192] on button "EDIT" at bounding box center [216, 194] width 12 height 8
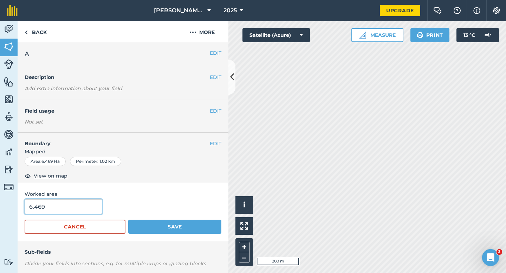
click at [79, 208] on input "6.469" at bounding box center [64, 206] width 78 height 15
type input "6.5"
click at [128, 220] on button "Save" at bounding box center [174, 227] width 93 height 14
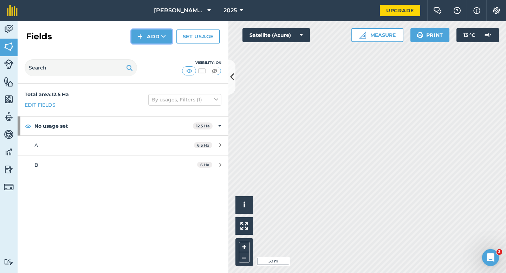
click at [160, 34] on button "Add" at bounding box center [151, 36] width 41 height 14
click at [160, 51] on link "Draw" at bounding box center [151, 52] width 39 height 15
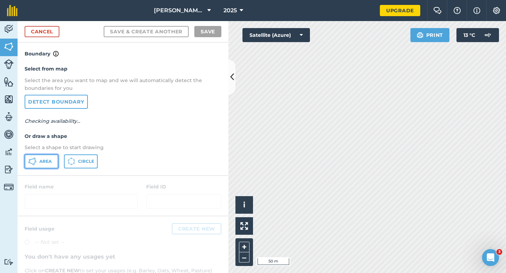
click at [50, 159] on span "Area" at bounding box center [45, 162] width 12 height 6
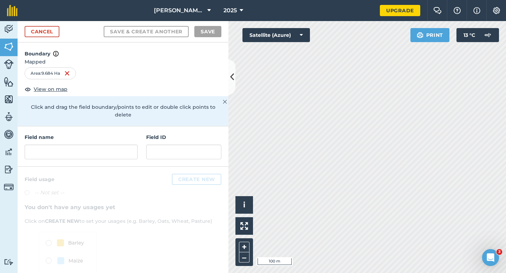
click at [114, 133] on h4 "Field name" at bounding box center [81, 137] width 113 height 8
click at [114, 145] on input "text" at bounding box center [81, 152] width 113 height 15
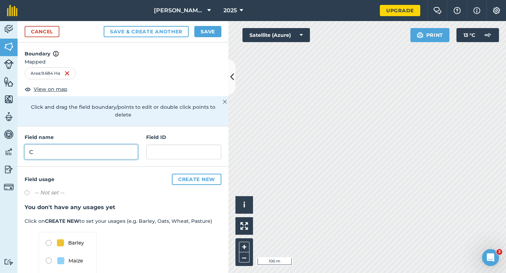
type input "C"
click at [203, 31] on button "Save" at bounding box center [207, 31] width 27 height 11
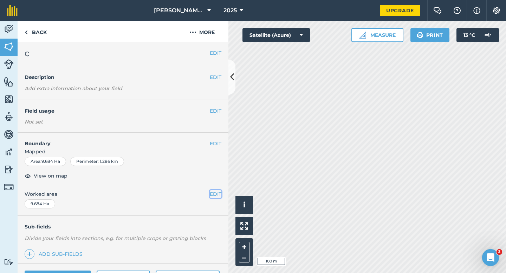
click at [218, 194] on button "EDIT" at bounding box center [216, 194] width 12 height 8
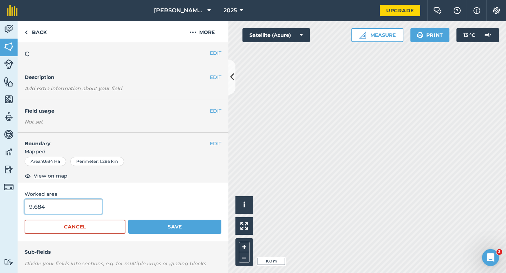
click at [88, 203] on input "9.684" at bounding box center [64, 206] width 78 height 15
click at [88, 211] on input "9.684" at bounding box center [64, 206] width 78 height 15
type input "9.7"
click at [128, 220] on button "Save" at bounding box center [174, 227] width 93 height 14
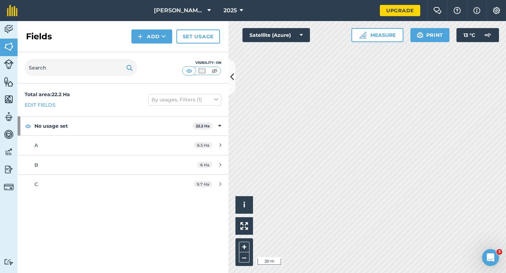
click at [157, 45] on div "Fields Add Set usage" at bounding box center [123, 36] width 211 height 31
click at [157, 44] on div "Fields Add Set usage" at bounding box center [123, 36] width 211 height 31
click at [157, 35] on button "Add" at bounding box center [151, 36] width 41 height 14
click at [157, 46] on link "Draw" at bounding box center [151, 52] width 39 height 15
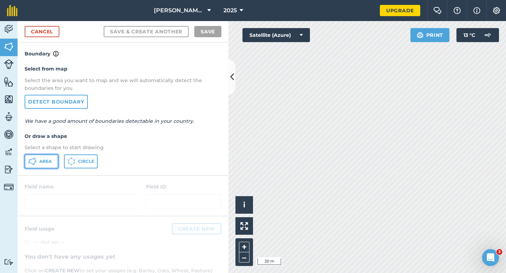
click at [48, 167] on button "Area" at bounding box center [42, 161] width 34 height 14
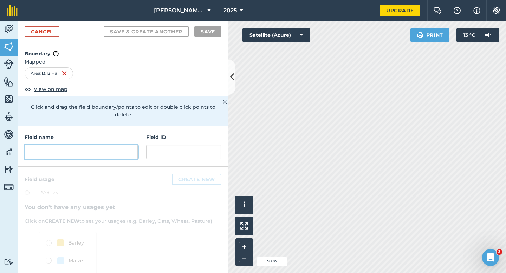
click at [116, 147] on input "text" at bounding box center [81, 152] width 113 height 15
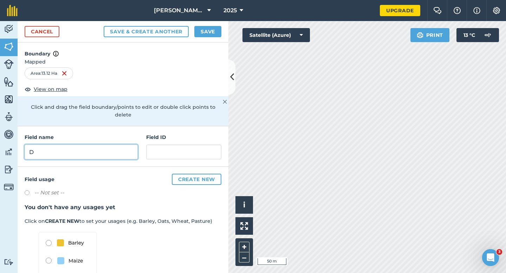
type input "D"
click at [215, 32] on button "Save" at bounding box center [207, 31] width 27 height 11
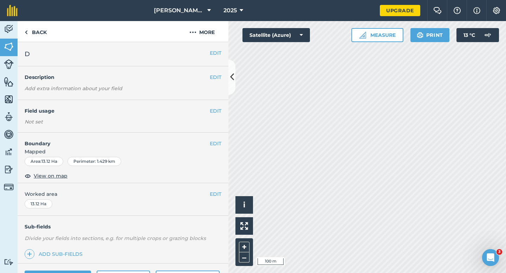
click at [209, 195] on span "Worked area" at bounding box center [123, 194] width 197 height 8
click at [218, 192] on button "EDIT" at bounding box center [216, 194] width 12 height 8
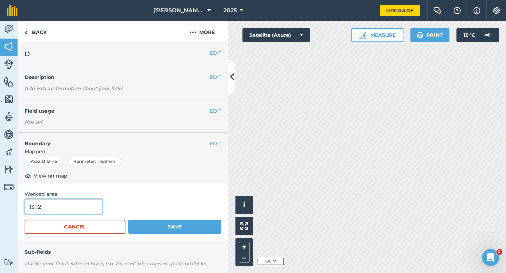
click at [86, 213] on input "13.12" at bounding box center [64, 206] width 78 height 15
type input "13.1"
click at [128, 220] on button "Save" at bounding box center [174, 227] width 93 height 14
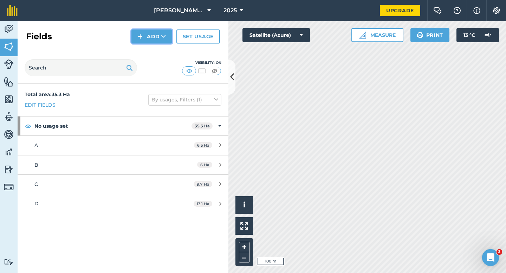
click at [150, 41] on button "Add" at bounding box center [151, 36] width 41 height 14
click at [152, 51] on link "Draw" at bounding box center [151, 52] width 39 height 15
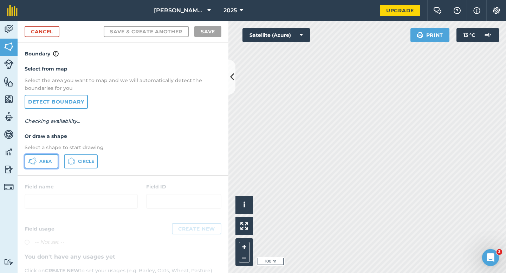
click at [56, 157] on button "Area" at bounding box center [42, 161] width 34 height 14
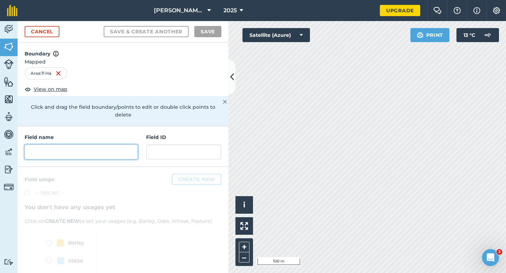
click at [125, 145] on input "text" at bounding box center [81, 152] width 113 height 15
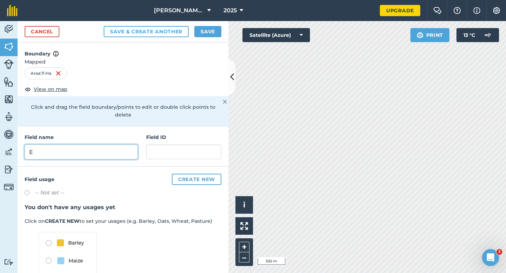
type input "E"
click at [208, 33] on button "Save" at bounding box center [207, 31] width 27 height 11
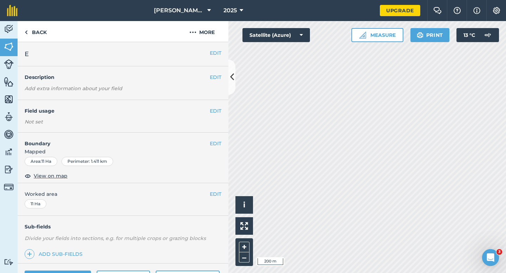
click at [225, 194] on div "EDIT Worked area 11 Ha" at bounding box center [123, 199] width 211 height 33
click at [217, 194] on button "EDIT" at bounding box center [216, 194] width 12 height 8
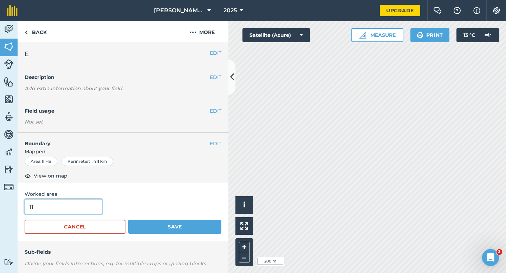
click at [75, 205] on input "11" at bounding box center [64, 206] width 78 height 15
click at [128, 220] on button "Save" at bounding box center [174, 227] width 93 height 14
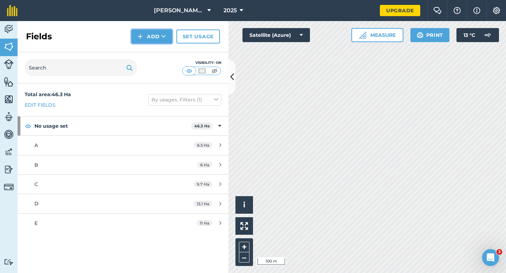
click at [140, 35] on img at bounding box center [140, 36] width 5 height 8
click at [144, 49] on link "Draw" at bounding box center [151, 52] width 39 height 15
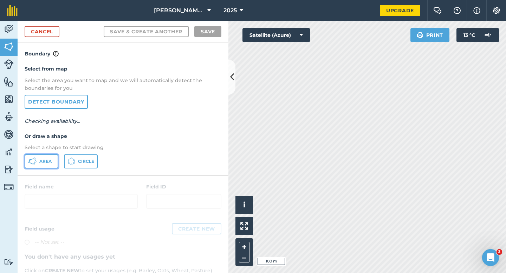
click at [54, 165] on button "Area" at bounding box center [42, 161] width 34 height 14
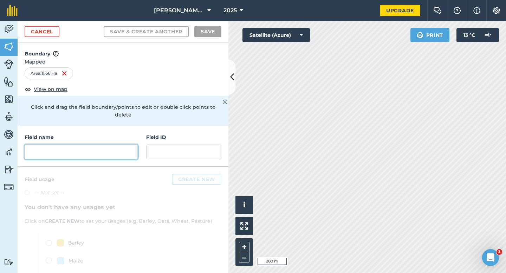
click at [100, 146] on input "text" at bounding box center [81, 152] width 113 height 15
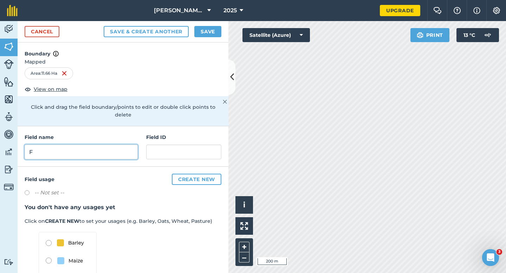
type input "F"
click at [215, 27] on button "Save" at bounding box center [207, 31] width 27 height 11
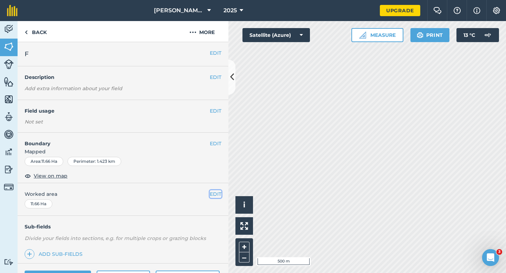
click at [212, 197] on button "EDIT" at bounding box center [216, 194] width 12 height 8
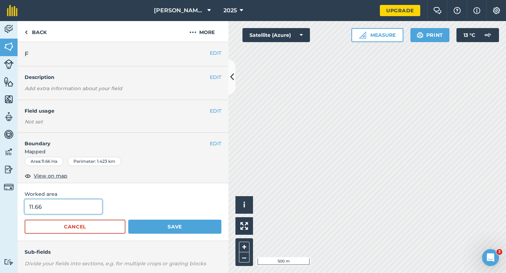
click at [88, 212] on input "11.66" at bounding box center [64, 206] width 78 height 15
type input "11.7"
click at [128, 220] on button "Save" at bounding box center [174, 227] width 93 height 14
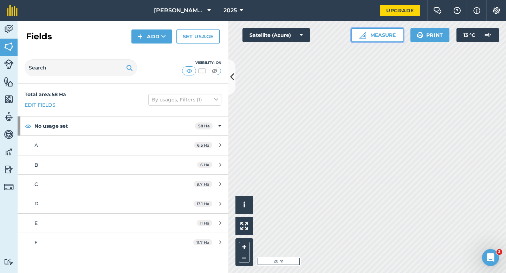
click at [378, 35] on button "Measure" at bounding box center [377, 35] width 52 height 14
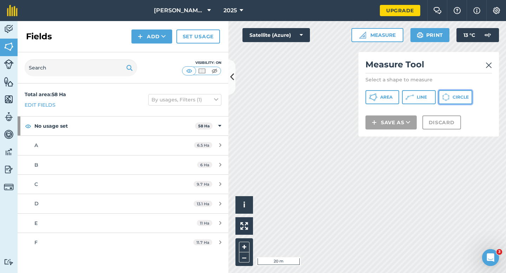
click at [439, 93] on button "Circle" at bounding box center [455, 97] width 34 height 14
click at [488, 63] on img at bounding box center [488, 65] width 6 height 8
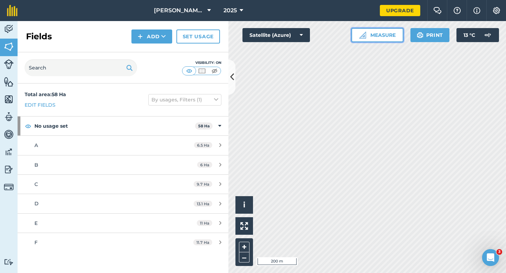
click at [389, 37] on button "Measure" at bounding box center [377, 35] width 52 height 14
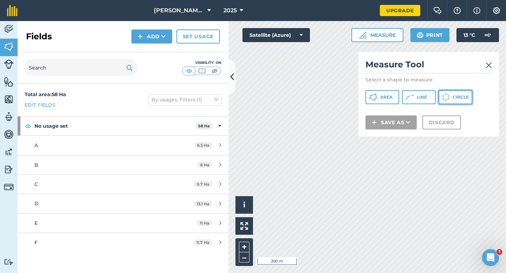
click at [451, 91] on button "Circle" at bounding box center [455, 97] width 34 height 14
click at [487, 65] on img at bounding box center [488, 65] width 6 height 8
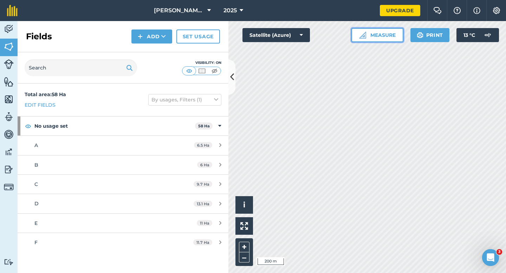
click at [374, 37] on button "Measure" at bounding box center [377, 35] width 52 height 14
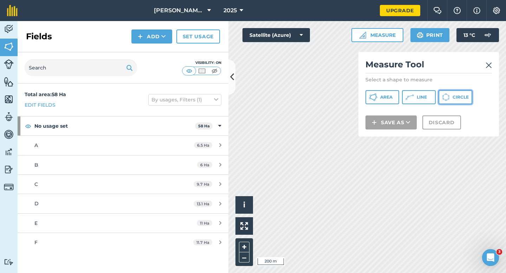
click at [447, 91] on button "Circle" at bounding box center [455, 97] width 34 height 14
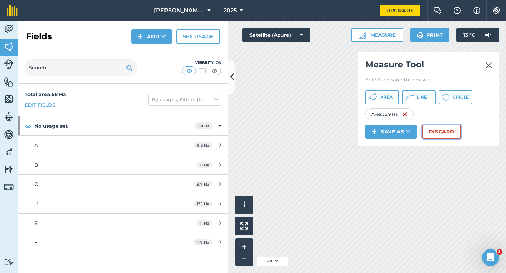
click at [445, 133] on button "Discard" at bounding box center [441, 132] width 39 height 14
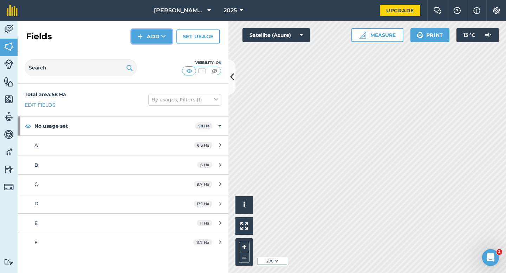
click at [158, 40] on button "Add" at bounding box center [151, 36] width 41 height 14
click at [160, 51] on link "Draw" at bounding box center [151, 52] width 39 height 15
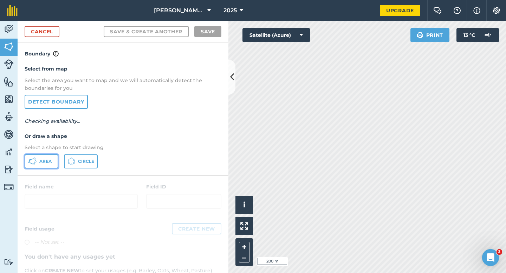
click at [53, 156] on button "Area" at bounding box center [42, 161] width 34 height 14
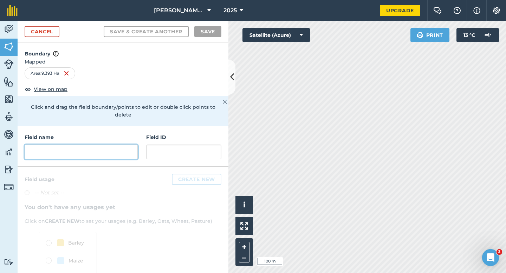
click at [123, 145] on input "text" at bounding box center [81, 152] width 113 height 15
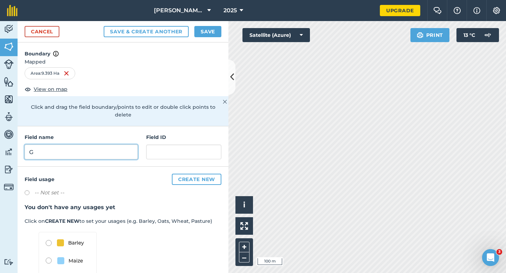
type input "G"
click at [208, 32] on button "Save" at bounding box center [207, 31] width 27 height 11
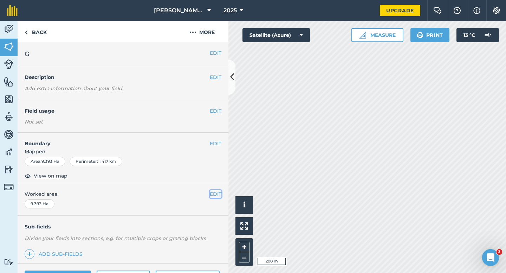
click at [213, 191] on button "EDIT" at bounding box center [216, 194] width 12 height 8
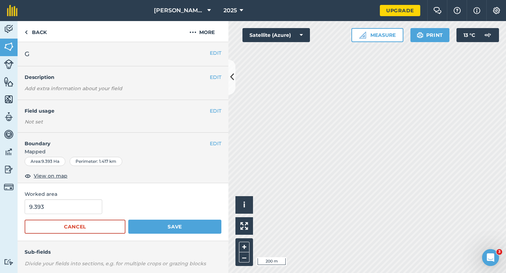
click at [100, 208] on div "9.393" at bounding box center [123, 206] width 197 height 15
click at [97, 208] on input "9.393" at bounding box center [64, 206] width 78 height 15
type input "9.4"
click at [128, 220] on button "Save" at bounding box center [174, 227] width 93 height 14
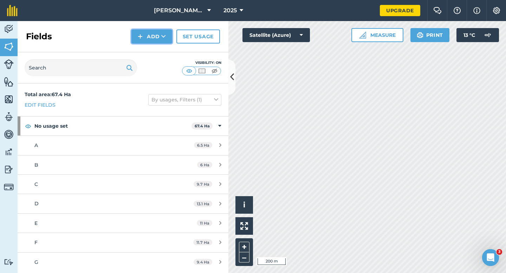
click at [142, 37] on img at bounding box center [140, 36] width 5 height 8
click at [145, 53] on link "Draw" at bounding box center [151, 52] width 39 height 15
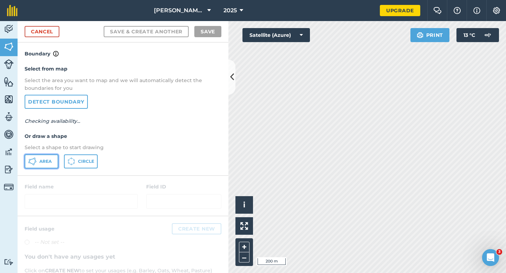
click at [47, 163] on span "Area" at bounding box center [45, 162] width 12 height 6
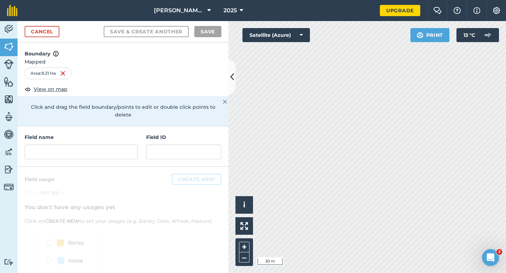
click at [221, 175] on div "Activity Fields Livestock Features Maps Team Vehicles Data Reporting Billing Tu…" at bounding box center [253, 147] width 506 height 252
click at [130, 149] on input "text" at bounding box center [81, 152] width 113 height 15
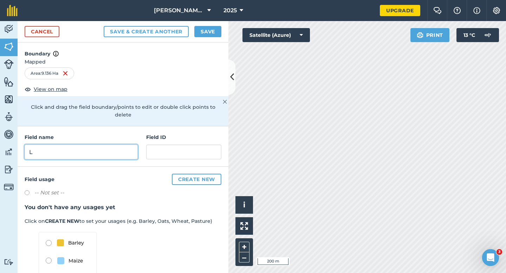
type input "L"
click at [200, 33] on button "Save" at bounding box center [207, 31] width 27 height 11
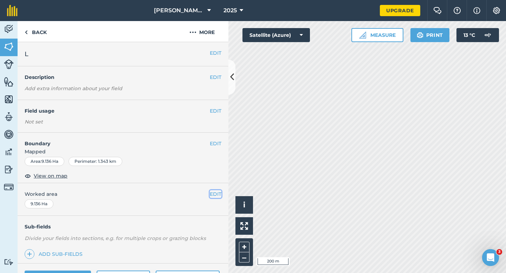
click at [215, 195] on button "EDIT" at bounding box center [216, 194] width 12 height 8
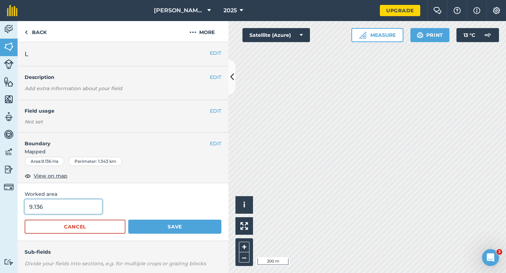
click at [92, 211] on input "9.136" at bounding box center [64, 206] width 78 height 15
type input "9.2"
click at [128, 220] on button "Save" at bounding box center [174, 227] width 93 height 14
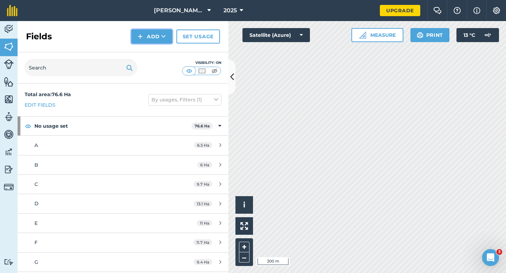
click at [142, 33] on img at bounding box center [140, 36] width 5 height 8
click at [147, 50] on link "Draw" at bounding box center [151, 52] width 39 height 15
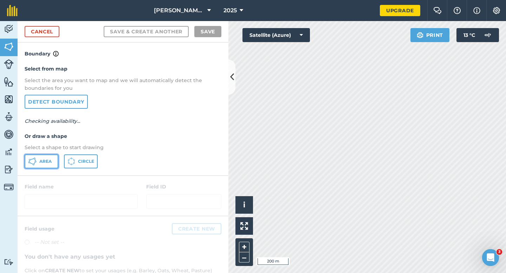
click at [40, 164] on button "Area" at bounding box center [42, 161] width 34 height 14
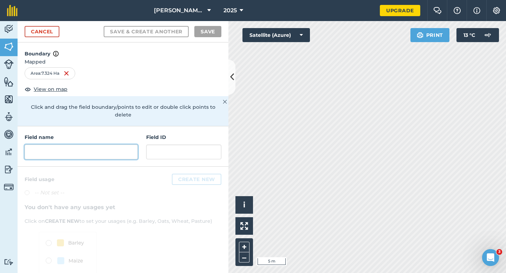
click at [107, 145] on input "text" at bounding box center [81, 152] width 113 height 15
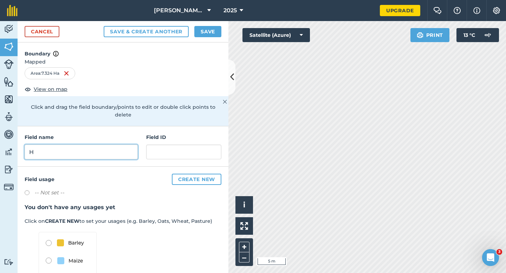
type input "H"
click at [199, 32] on button "Save" at bounding box center [207, 31] width 27 height 11
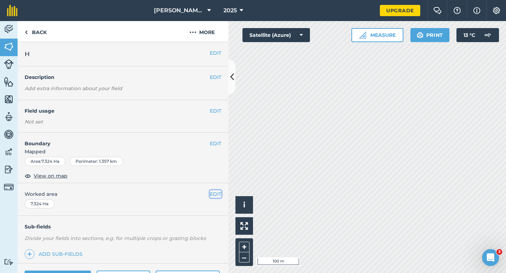
click at [221, 194] on button "EDIT" at bounding box center [216, 194] width 12 height 8
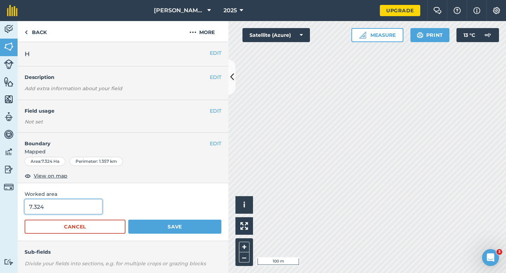
click at [70, 205] on input "7.324" at bounding box center [64, 206] width 78 height 15
type input "7.3"
click at [128, 220] on button "Save" at bounding box center [174, 227] width 93 height 14
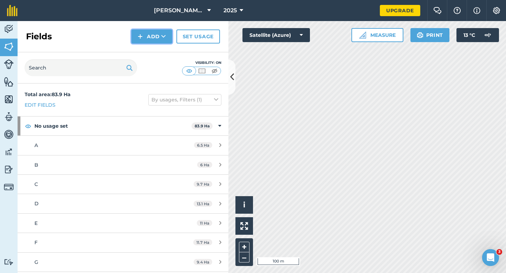
click at [150, 41] on button "Add" at bounding box center [151, 36] width 41 height 14
click at [150, 55] on link "Draw" at bounding box center [151, 52] width 39 height 15
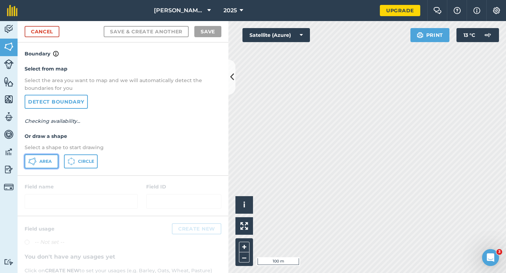
click at [55, 156] on button "Area" at bounding box center [42, 161] width 34 height 14
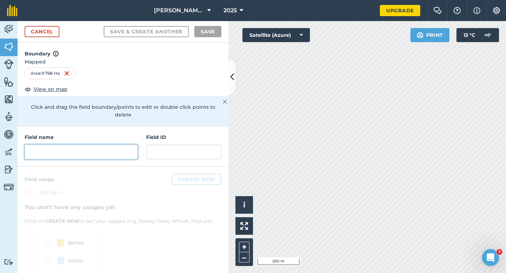
click at [133, 145] on input "text" at bounding box center [81, 152] width 113 height 15
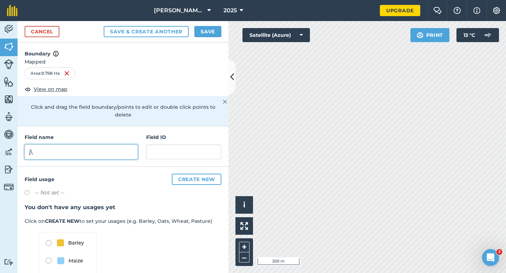
type input "j"
type input "I"
click at [204, 31] on button "Save" at bounding box center [207, 31] width 27 height 11
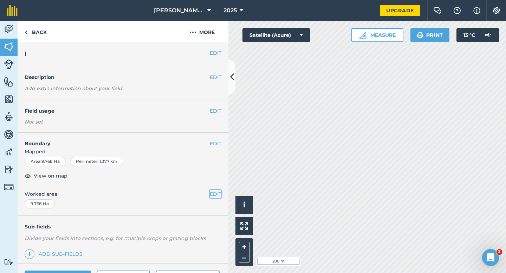
click at [215, 197] on button "EDIT" at bounding box center [216, 194] width 12 height 8
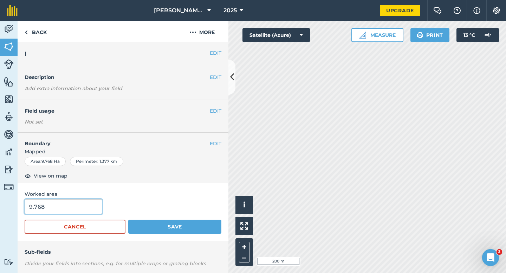
click at [83, 206] on input "9.768" at bounding box center [64, 206] width 78 height 15
type input "9.8"
click at [128, 220] on button "Save" at bounding box center [174, 227] width 93 height 14
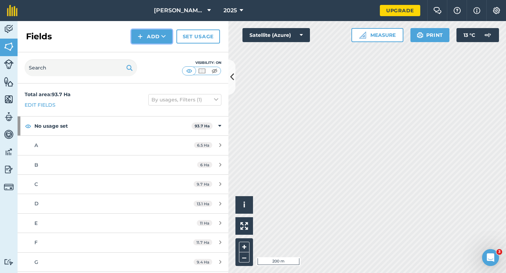
click at [154, 38] on button "Add" at bounding box center [151, 36] width 41 height 14
click at [154, 52] on link "Draw" at bounding box center [151, 52] width 39 height 15
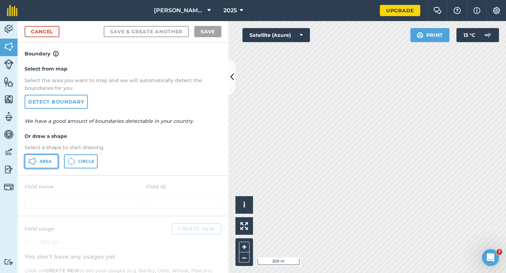
click at [38, 168] on button "Area" at bounding box center [42, 161] width 34 height 14
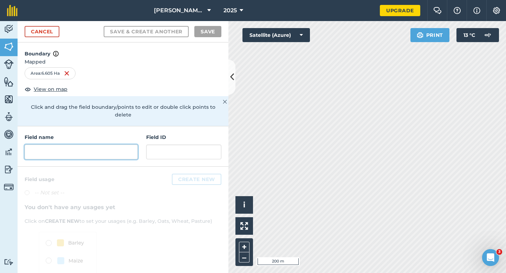
click at [110, 148] on input "text" at bounding box center [81, 152] width 113 height 15
type input "K"
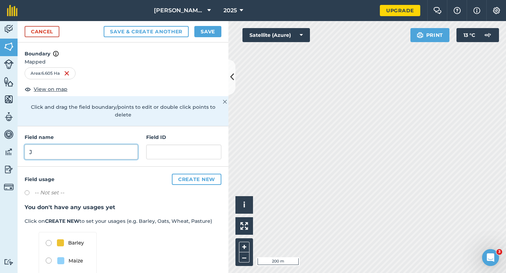
type input "J"
click at [210, 33] on button "Save" at bounding box center [207, 31] width 27 height 11
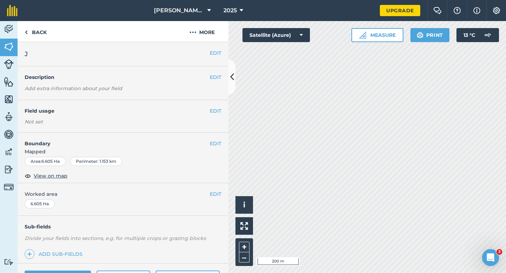
click at [216, 188] on div "EDIT Worked area 6.605 Ha" at bounding box center [123, 199] width 211 height 33
click at [216, 192] on button "EDIT" at bounding box center [216, 194] width 12 height 8
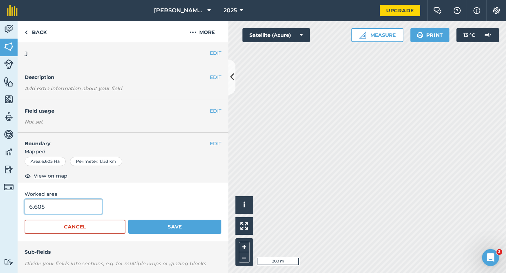
click at [84, 206] on input "6.605" at bounding box center [64, 206] width 78 height 15
type input "6.6"
click at [128, 220] on button "Save" at bounding box center [174, 227] width 93 height 14
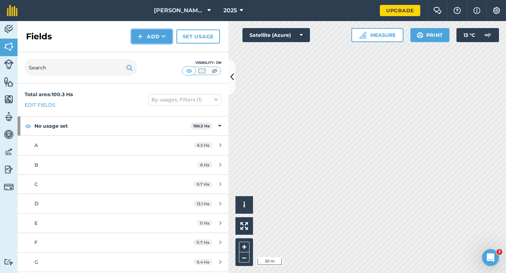
click at [142, 37] on img at bounding box center [140, 36] width 5 height 8
click at [145, 53] on link "Draw" at bounding box center [151, 52] width 39 height 15
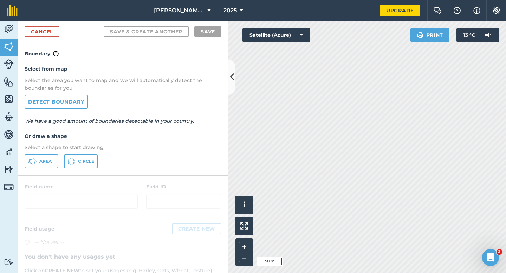
click at [77, 152] on div "Select from map Select the area you want to map and we will automatically detec…" at bounding box center [123, 116] width 211 height 117
drag, startPoint x: 41, startPoint y: 161, endPoint x: 96, endPoint y: 161, distance: 54.8
click at [42, 161] on span "Area" at bounding box center [45, 162] width 12 height 6
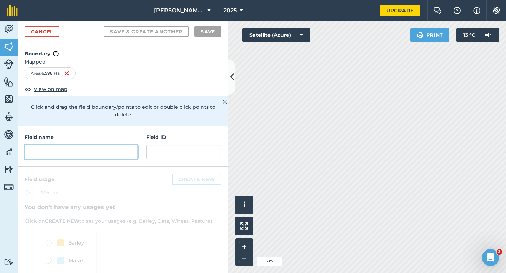
click at [109, 146] on input "text" at bounding box center [81, 152] width 113 height 15
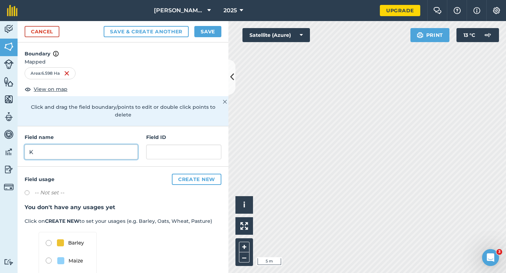
type input "K"
click at [203, 36] on button "Save" at bounding box center [207, 31] width 27 height 11
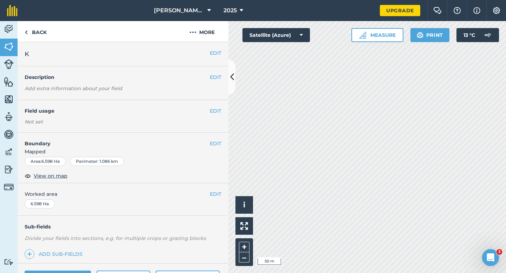
click at [223, 196] on div "EDIT Worked area 6.598 Ha" at bounding box center [123, 199] width 211 height 33
click at [220, 196] on button "EDIT" at bounding box center [216, 194] width 12 height 8
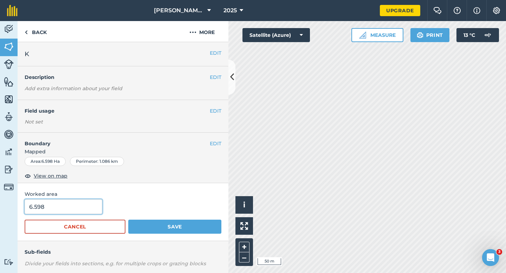
click at [91, 208] on input "6.598" at bounding box center [64, 206] width 78 height 15
type input "6.6"
click at [128, 220] on button "Save" at bounding box center [174, 227] width 93 height 14
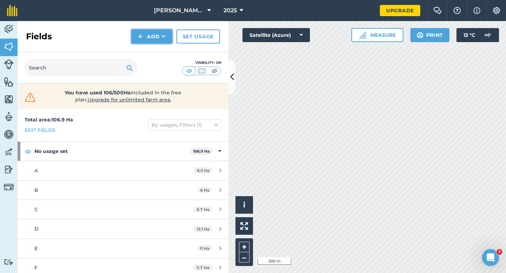
click at [159, 36] on button "Add" at bounding box center [151, 36] width 41 height 14
click at [159, 52] on link "Draw" at bounding box center [151, 52] width 39 height 15
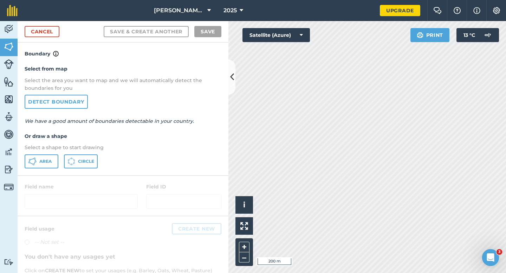
click at [45, 154] on div "Select from map Select the area you want to map and we will automatically detec…" at bounding box center [123, 116] width 211 height 117
click at [45, 160] on span "Area" at bounding box center [45, 162] width 12 height 6
click at [53, 28] on link "Cancel" at bounding box center [42, 31] width 35 height 11
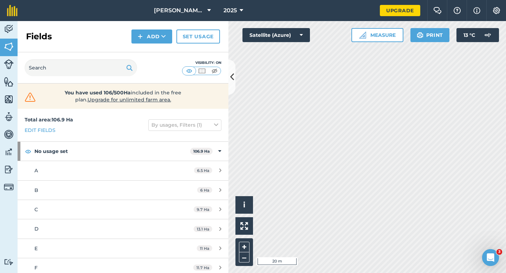
click at [150, 55] on div "Visibility: On" at bounding box center [123, 67] width 211 height 31
click at [150, 40] on button "Add" at bounding box center [151, 36] width 41 height 14
click at [150, 53] on link "Draw" at bounding box center [151, 52] width 39 height 15
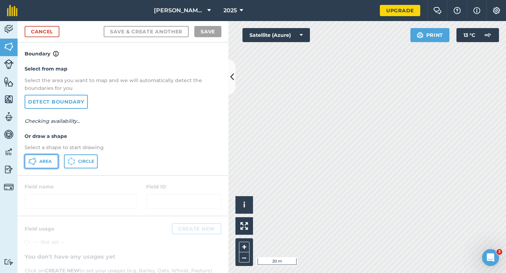
click at [51, 154] on button "Area" at bounding box center [42, 161] width 34 height 14
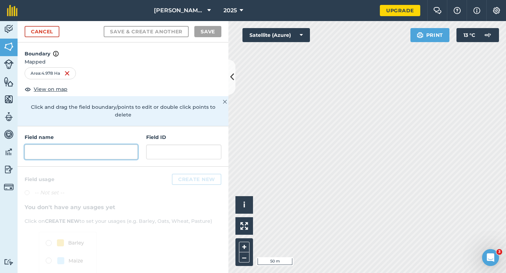
click at [110, 150] on input "text" at bounding box center [81, 152] width 113 height 15
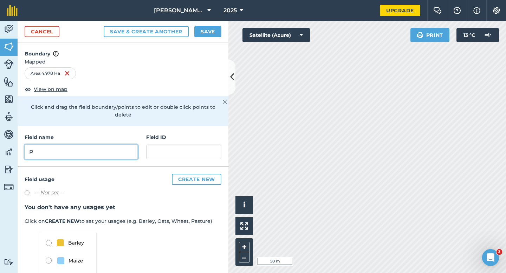
type input "P"
click at [207, 33] on button "Save" at bounding box center [207, 31] width 27 height 11
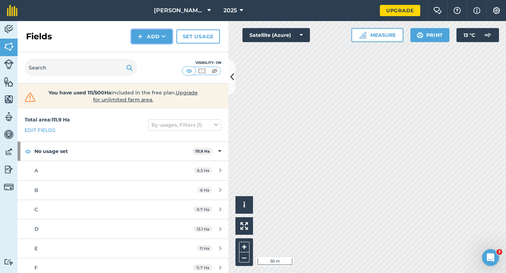
click at [137, 38] on button "Add" at bounding box center [151, 36] width 41 height 14
click at [144, 47] on link "Draw" at bounding box center [151, 52] width 39 height 15
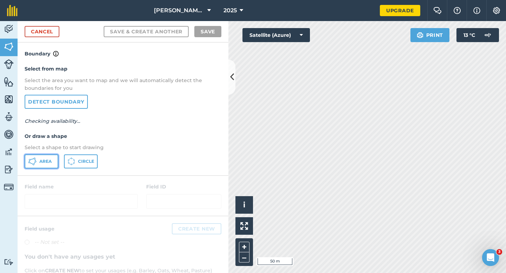
click at [47, 162] on span "Area" at bounding box center [45, 162] width 12 height 6
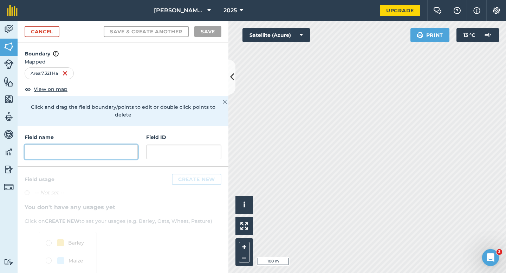
click at [118, 149] on input "text" at bounding box center [81, 152] width 113 height 15
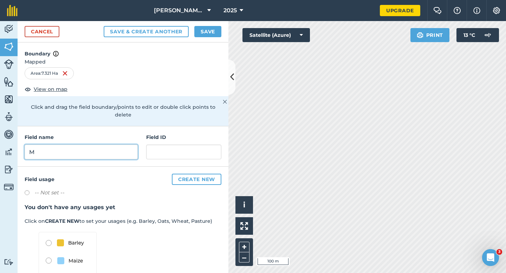
type input "M"
click at [207, 33] on button "Save" at bounding box center [207, 31] width 27 height 11
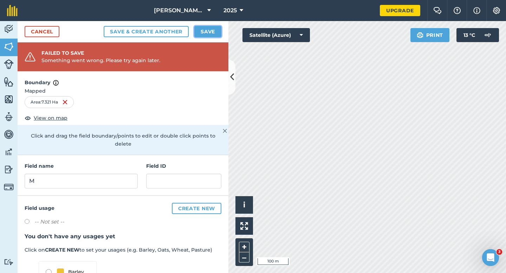
click at [213, 35] on button "Save" at bounding box center [207, 31] width 27 height 11
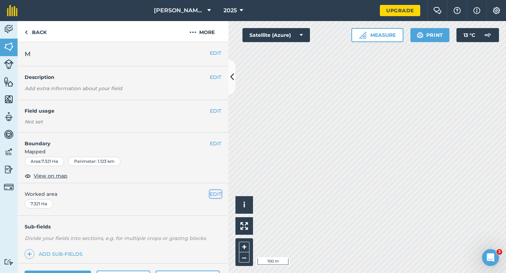
click at [215, 192] on button "EDIT" at bounding box center [216, 194] width 12 height 8
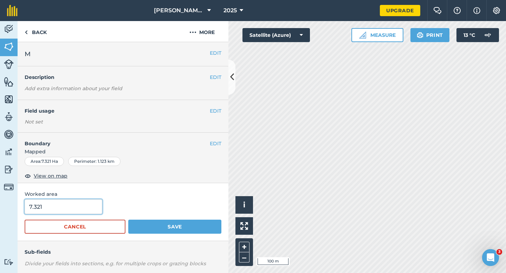
click at [65, 208] on input "7.321" at bounding box center [64, 206] width 78 height 15
type input "7.3"
click at [128, 220] on button "Save" at bounding box center [174, 227] width 93 height 14
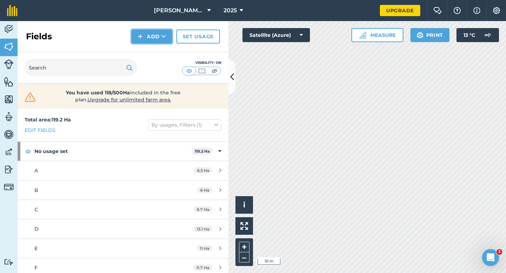
click at [142, 35] on img at bounding box center [140, 36] width 5 height 8
click at [142, 48] on link "Draw" at bounding box center [151, 52] width 39 height 15
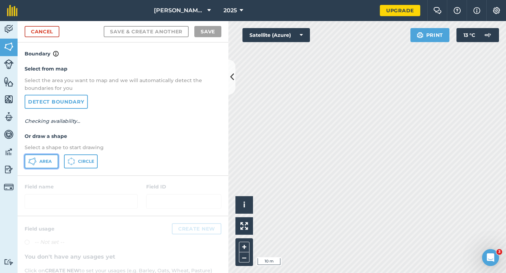
click at [46, 160] on span "Area" at bounding box center [45, 162] width 12 height 6
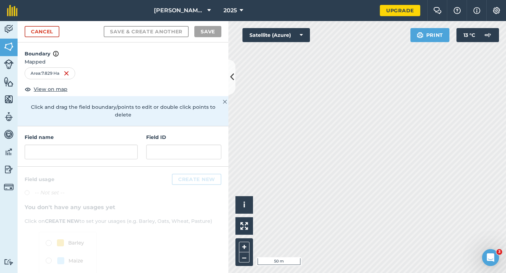
click at [88, 133] on h4 "Field name" at bounding box center [81, 137] width 113 height 8
click at [88, 145] on input "text" at bounding box center [81, 152] width 113 height 15
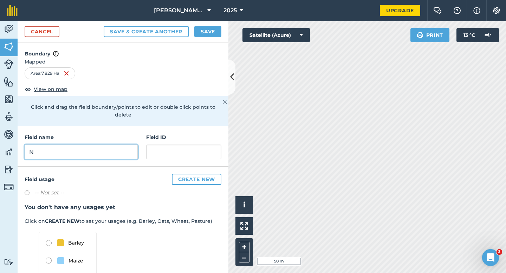
type input "N"
click at [204, 36] on button "Save" at bounding box center [207, 31] width 27 height 11
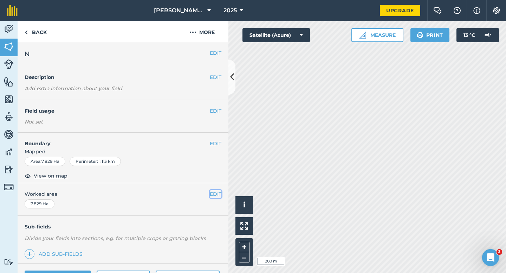
click at [215, 195] on button "EDIT" at bounding box center [216, 194] width 12 height 8
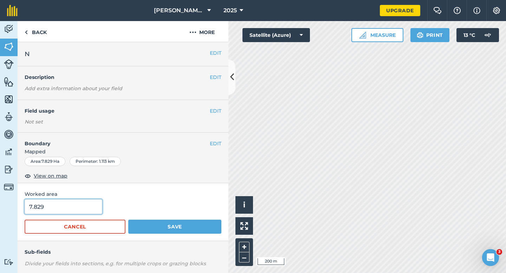
click at [87, 209] on input "7.829" at bounding box center [64, 206] width 78 height 15
type input "8"
click at [128, 220] on button "Save" at bounding box center [174, 227] width 93 height 14
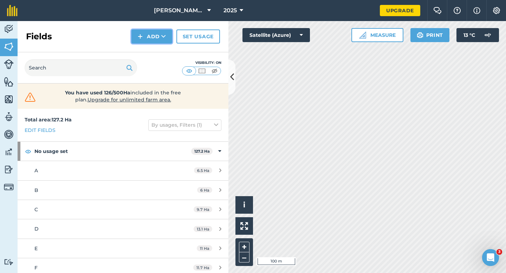
click at [158, 41] on button "Add" at bounding box center [151, 36] width 41 height 14
click at [158, 52] on link "Draw" at bounding box center [151, 52] width 39 height 15
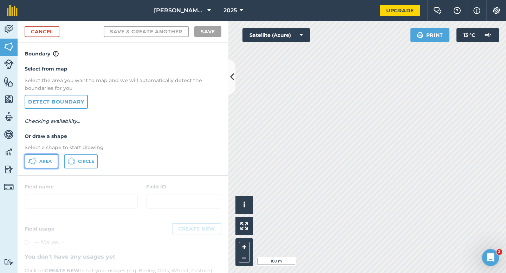
drag, startPoint x: 45, startPoint y: 163, endPoint x: 157, endPoint y: 163, distance: 111.7
click at [74, 163] on div "Area Circle" at bounding box center [123, 161] width 197 height 14
click at [31, 165] on button "Area" at bounding box center [42, 161] width 34 height 14
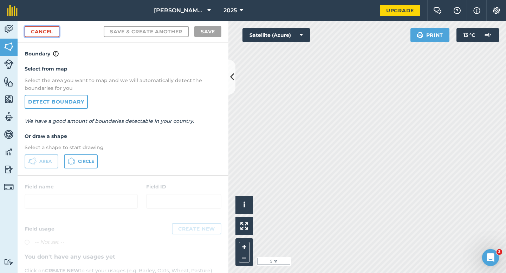
click at [48, 29] on link "Cancel" at bounding box center [42, 31] width 35 height 11
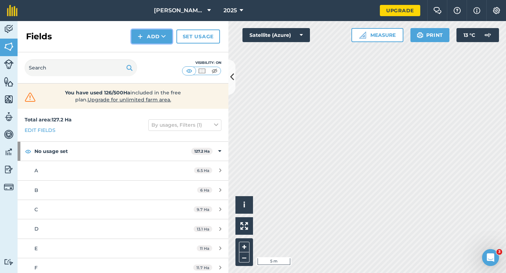
click at [140, 38] on img at bounding box center [140, 36] width 5 height 8
click at [141, 53] on link "Draw" at bounding box center [151, 52] width 39 height 15
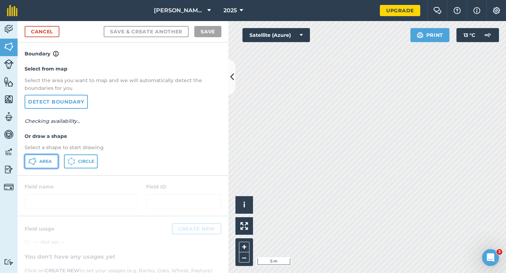
click at [48, 166] on button "Area" at bounding box center [42, 161] width 34 height 14
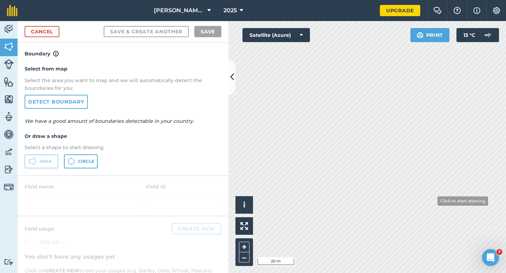
click at [459, 0] on div "[PERSON_NAME] & Sons 2025 Upgrade Farm Chat Help Info Settings Map printing is …" at bounding box center [253, 136] width 506 height 273
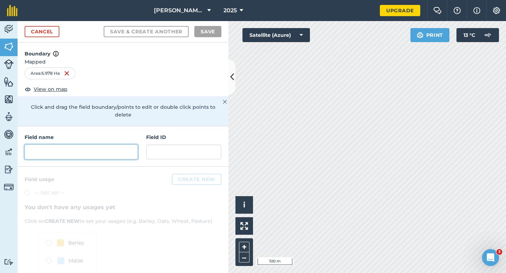
click at [99, 147] on input "text" at bounding box center [81, 152] width 113 height 15
type input "L"
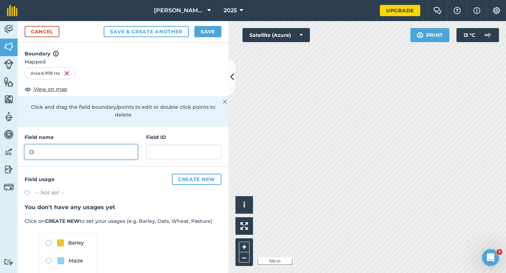
type input "O"
click at [198, 30] on button "Save" at bounding box center [207, 31] width 27 height 11
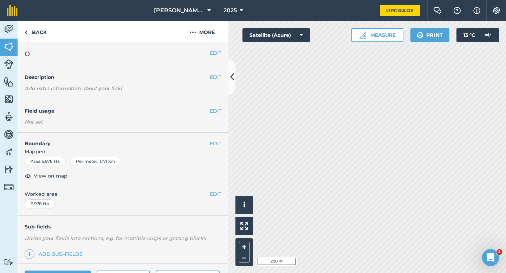
click at [222, 193] on div "EDIT Worked area 6.978 Ha" at bounding box center [123, 199] width 211 height 33
click at [219, 195] on button "EDIT" at bounding box center [216, 194] width 12 height 8
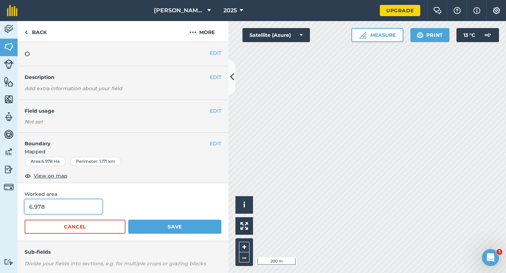
click at [79, 203] on input "6.978" at bounding box center [64, 206] width 78 height 15
type input "7"
click at [128, 220] on button "Save" at bounding box center [174, 227] width 93 height 14
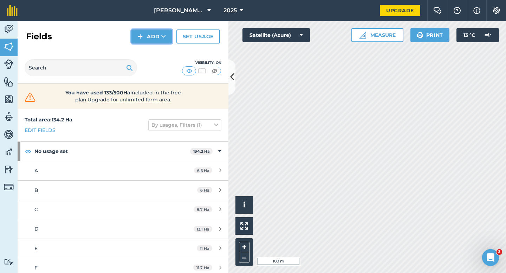
click at [157, 35] on button "Add" at bounding box center [151, 36] width 41 height 14
click at [157, 50] on link "Draw" at bounding box center [151, 52] width 39 height 15
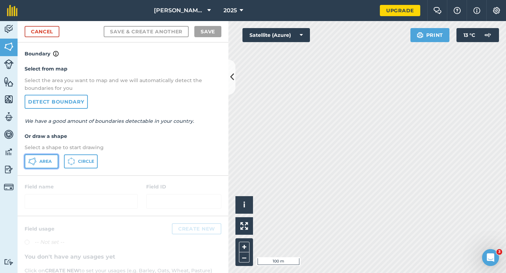
click at [49, 158] on button "Area" at bounding box center [42, 161] width 34 height 14
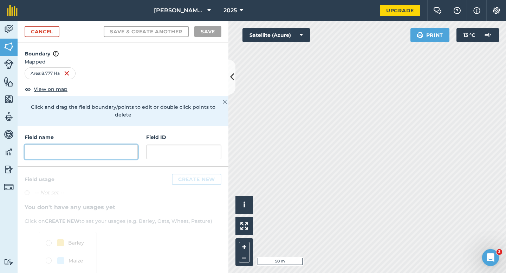
click at [112, 145] on input "text" at bounding box center [81, 152] width 113 height 15
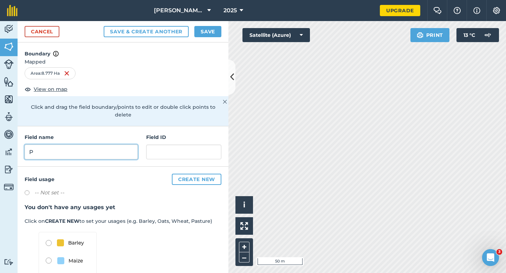
type input "P"
click at [210, 32] on button "Save" at bounding box center [207, 31] width 27 height 11
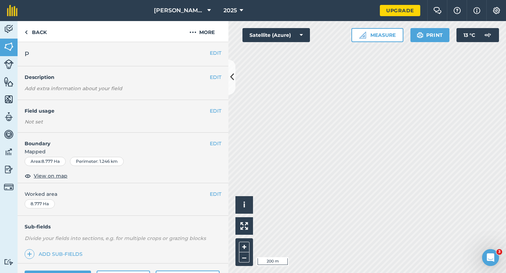
click at [217, 188] on div "EDIT Worked area 8.777 Ha" at bounding box center [123, 199] width 211 height 33
click at [216, 191] on button "EDIT" at bounding box center [216, 194] width 12 height 8
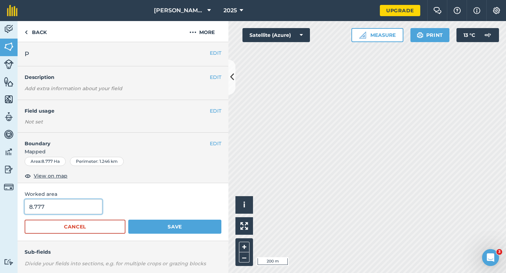
click at [77, 210] on input "8.777" at bounding box center [64, 206] width 78 height 15
type input "8.8"
click at [128, 220] on button "Save" at bounding box center [174, 227] width 93 height 14
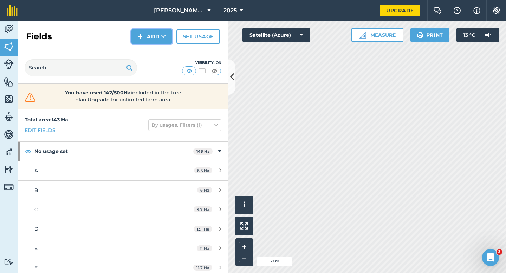
click at [138, 36] on img at bounding box center [140, 36] width 5 height 8
click at [141, 48] on link "Draw" at bounding box center [151, 52] width 39 height 15
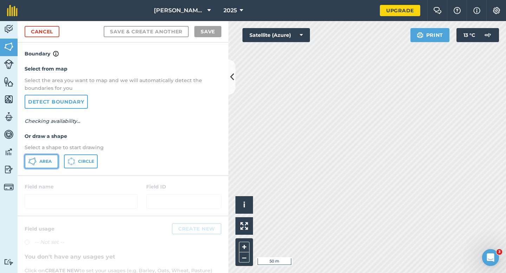
click at [39, 165] on button "Area" at bounding box center [42, 161] width 34 height 14
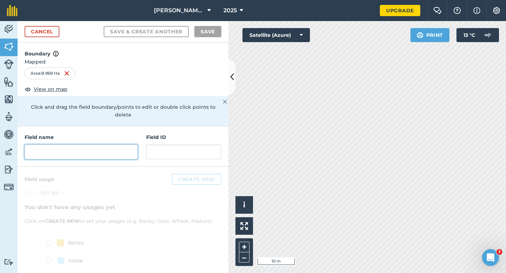
click at [93, 150] on input "text" at bounding box center [81, 152] width 113 height 15
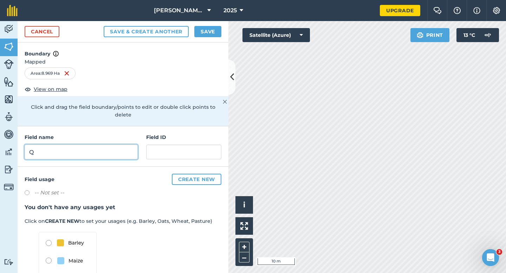
type input "Q"
click at [206, 33] on button "Save" at bounding box center [207, 31] width 27 height 11
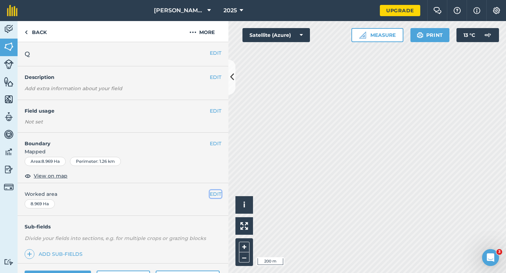
click at [213, 194] on button "EDIT" at bounding box center [216, 194] width 12 height 8
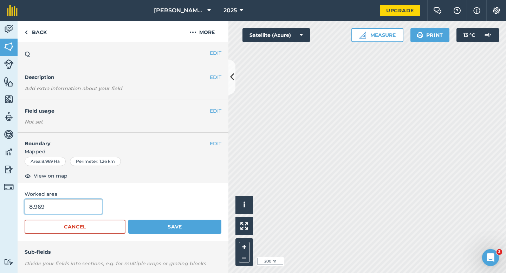
click at [81, 204] on input "8.969" at bounding box center [64, 206] width 78 height 15
type input "9"
click at [128, 220] on button "Save" at bounding box center [174, 227] width 93 height 14
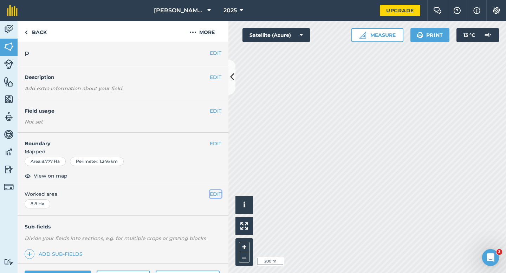
click at [216, 195] on button "EDIT" at bounding box center [216, 194] width 12 height 8
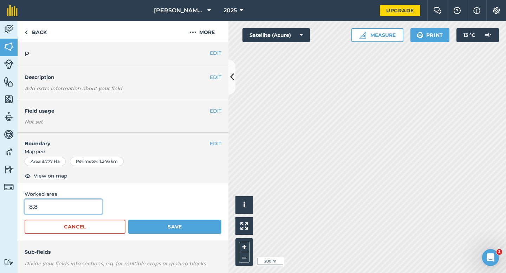
click at [80, 203] on input "8.8" at bounding box center [64, 206] width 78 height 15
type input "9"
click at [128, 220] on button "Save" at bounding box center [174, 227] width 93 height 14
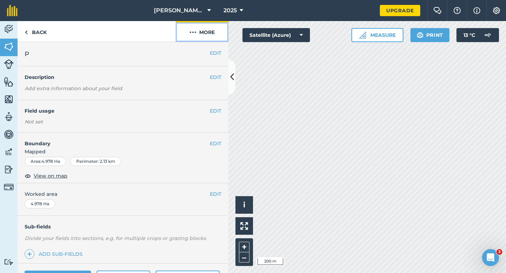
click at [208, 33] on button "More" at bounding box center [202, 31] width 53 height 21
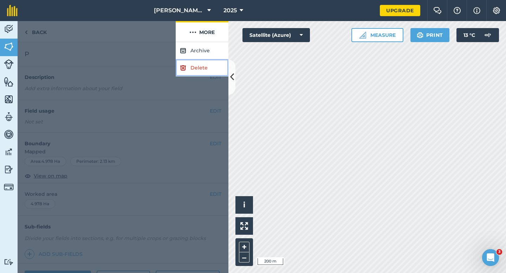
click at [207, 60] on link "Delete" at bounding box center [202, 67] width 53 height 17
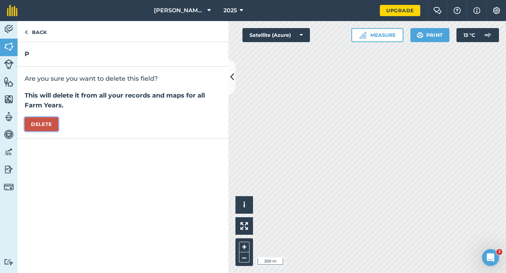
click at [53, 123] on button "Delete" at bounding box center [42, 124] width 34 height 14
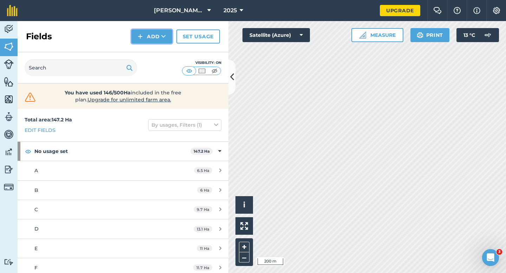
click at [156, 37] on button "Add" at bounding box center [151, 36] width 41 height 14
click at [156, 51] on link "Draw" at bounding box center [151, 52] width 39 height 15
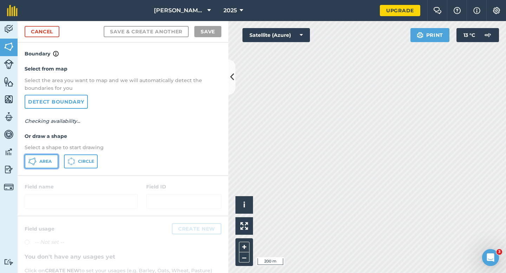
click at [51, 154] on button "Area" at bounding box center [42, 161] width 34 height 14
click at [52, 160] on button "Area" at bounding box center [42, 161] width 34 height 14
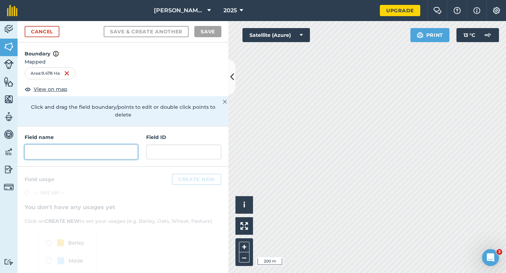
click at [115, 146] on input "text" at bounding box center [81, 152] width 113 height 15
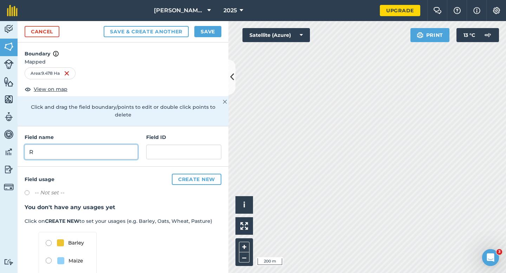
type input "R"
click at [204, 36] on button "Save" at bounding box center [207, 31] width 27 height 11
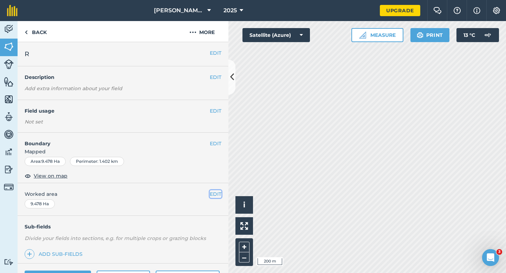
click at [214, 197] on button "EDIT" at bounding box center [216, 194] width 12 height 8
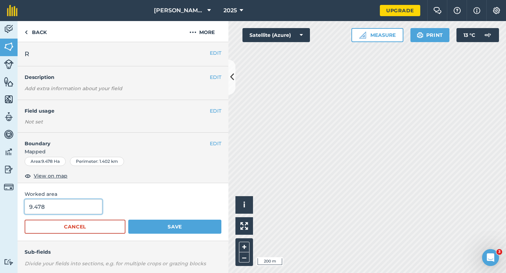
click at [89, 206] on input "9.478" at bounding box center [64, 206] width 78 height 15
type input "9.5"
click at [128, 220] on button "Save" at bounding box center [174, 227] width 93 height 14
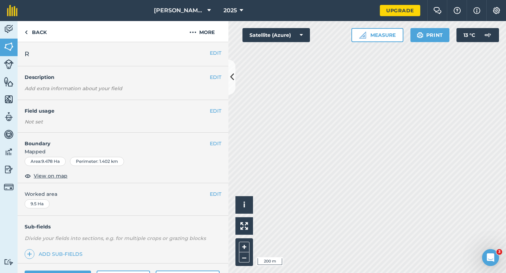
click at [209, 198] on span "Worked area" at bounding box center [123, 194] width 197 height 8
click at [213, 197] on button "EDIT" at bounding box center [216, 194] width 12 height 8
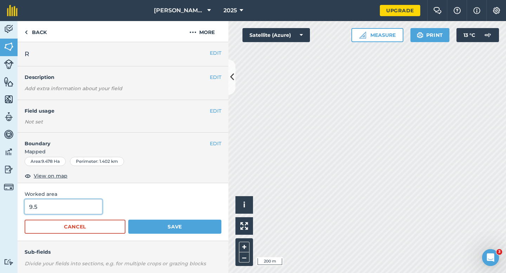
click at [77, 209] on input "9.5" at bounding box center [64, 206] width 78 height 15
type input "10"
click at [128, 220] on button "Save" at bounding box center [174, 227] width 93 height 14
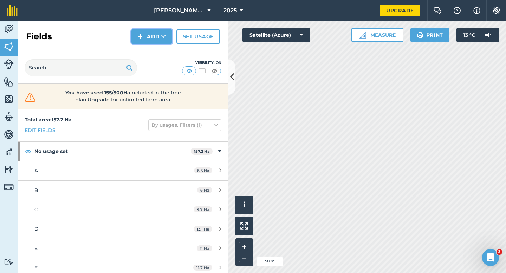
click at [165, 41] on button "Add" at bounding box center [151, 36] width 41 height 14
click at [165, 50] on link "Draw" at bounding box center [151, 52] width 39 height 15
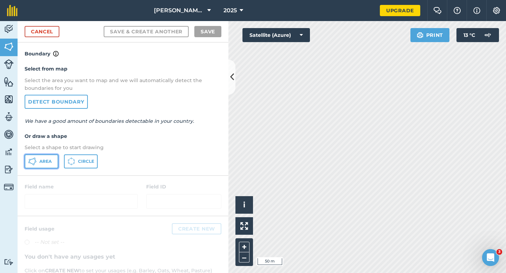
click at [51, 163] on span "Area" at bounding box center [45, 162] width 12 height 6
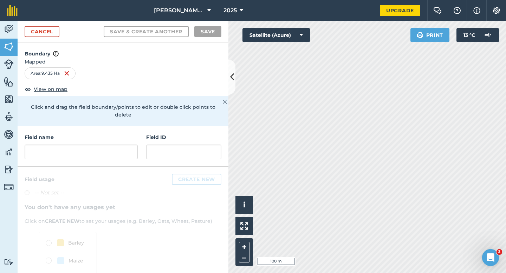
click at [130, 145] on div at bounding box center [81, 152] width 113 height 15
click at [130, 145] on input "text" at bounding box center [81, 152] width 113 height 15
type input "T"
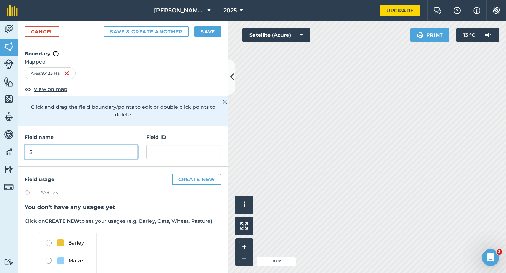
type input "S"
click at [204, 32] on button "Save" at bounding box center [207, 31] width 27 height 11
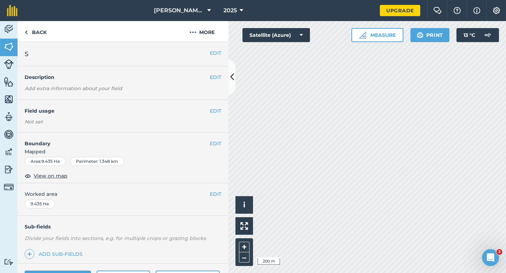
click at [208, 195] on span "Worked area" at bounding box center [123, 194] width 197 height 8
click at [213, 194] on button "EDIT" at bounding box center [216, 194] width 12 height 8
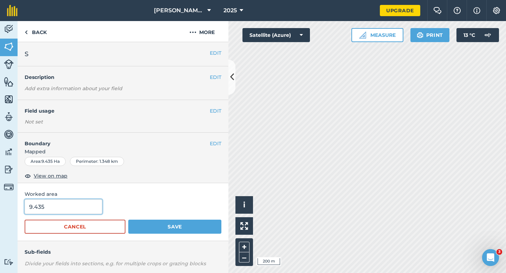
click at [77, 210] on input "9.435" at bounding box center [64, 206] width 78 height 15
type input "10"
click at [128, 220] on button "Save" at bounding box center [174, 227] width 93 height 14
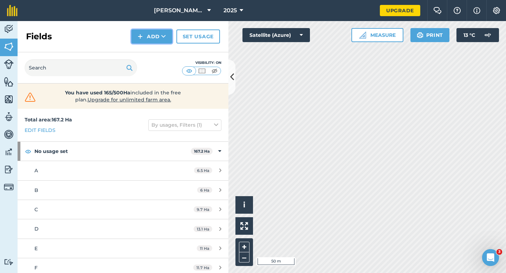
click at [145, 35] on button "Add" at bounding box center [151, 36] width 41 height 14
click at [146, 52] on link "Draw" at bounding box center [151, 52] width 39 height 15
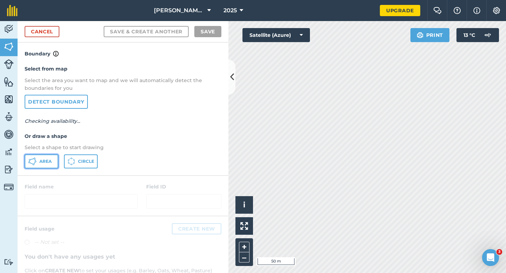
click at [53, 154] on button "Area" at bounding box center [42, 161] width 34 height 14
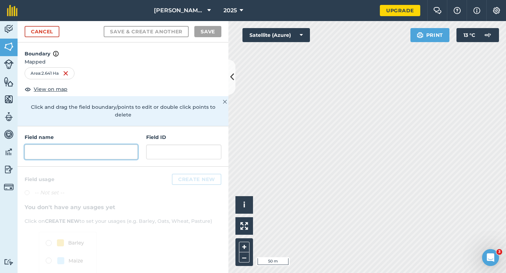
click at [134, 145] on input "text" at bounding box center [81, 152] width 113 height 15
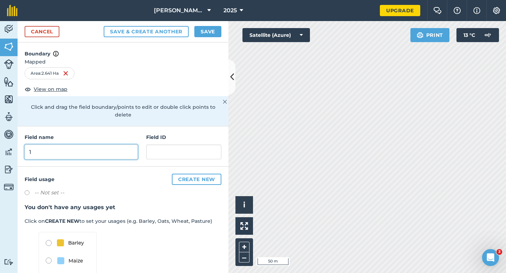
type input "1"
click at [218, 37] on button "Save" at bounding box center [207, 31] width 27 height 11
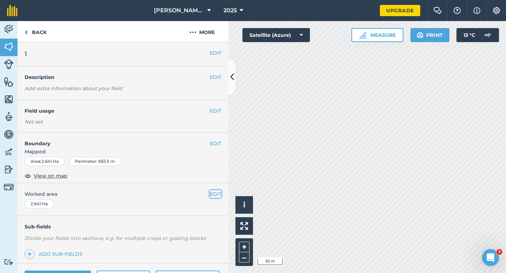
click at [217, 198] on button "EDIT" at bounding box center [216, 194] width 12 height 8
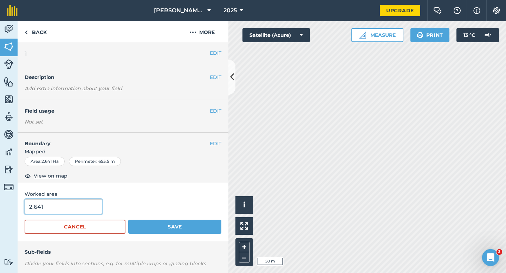
click at [79, 208] on input "2.641" at bounding box center [64, 206] width 78 height 15
type input "3"
click at [128, 220] on button "Save" at bounding box center [174, 227] width 93 height 14
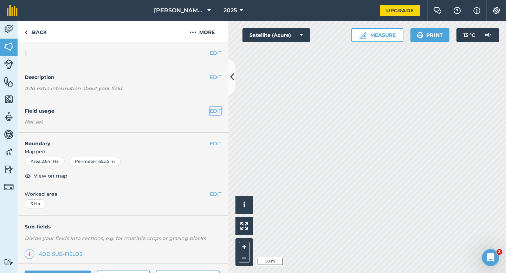
click at [217, 110] on button "EDIT" at bounding box center [216, 111] width 12 height 8
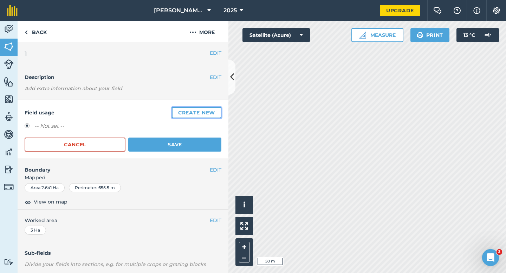
click at [217, 110] on button "Create new" at bounding box center [197, 112] width 50 height 11
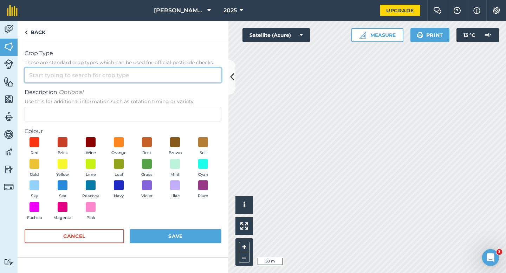
click at [174, 74] on input "Crop Type These are standard crop types which can be used for official pesticid…" at bounding box center [123, 75] width 197 height 15
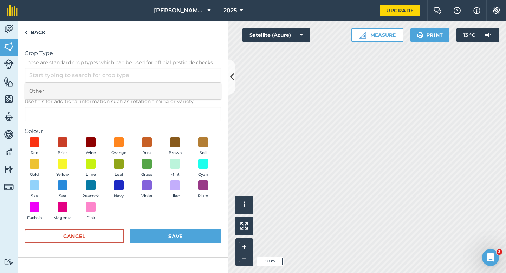
click at [174, 91] on li "Other" at bounding box center [123, 91] width 196 height 17
type input "Other"
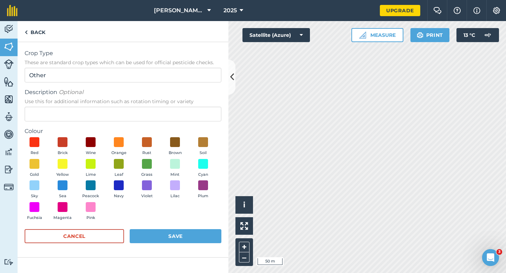
click at [174, 106] on div "Description Optional Use this for additional information such as rotation timin…" at bounding box center [123, 104] width 197 height 33
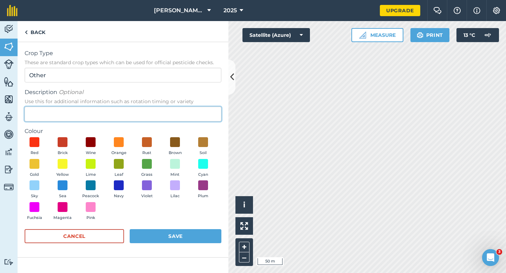
click at [176, 108] on input "Description Optional Use this for additional information such as rotation timin…" at bounding box center [123, 114] width 197 height 15
type input "Lucerne"
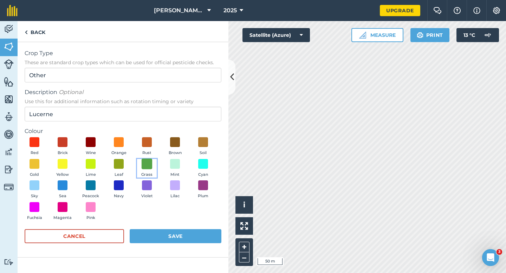
click at [143, 168] on span at bounding box center [147, 163] width 11 height 11
click at [174, 230] on button "Save" at bounding box center [176, 236] width 92 height 14
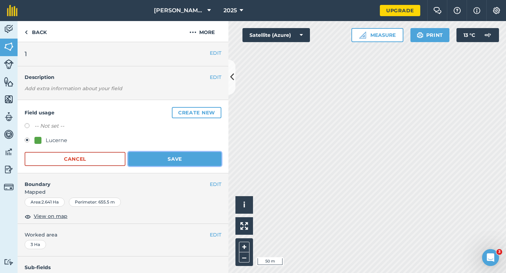
click at [189, 152] on button "Save" at bounding box center [174, 159] width 93 height 14
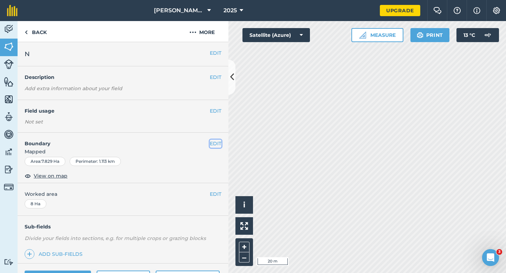
click at [219, 147] on button "EDIT" at bounding box center [216, 144] width 12 height 8
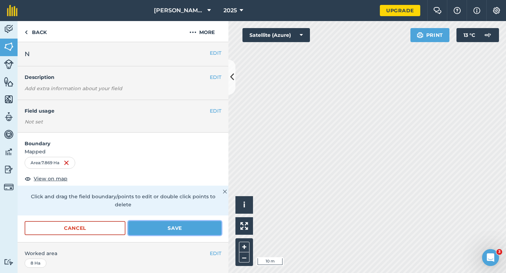
click at [214, 224] on button "Save" at bounding box center [174, 228] width 93 height 14
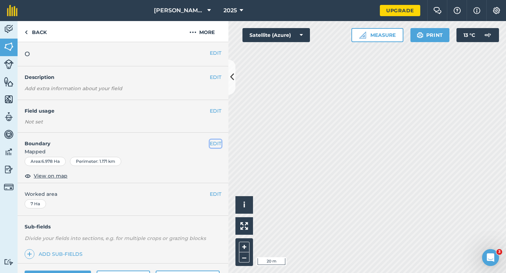
click at [220, 145] on button "EDIT" at bounding box center [216, 144] width 12 height 8
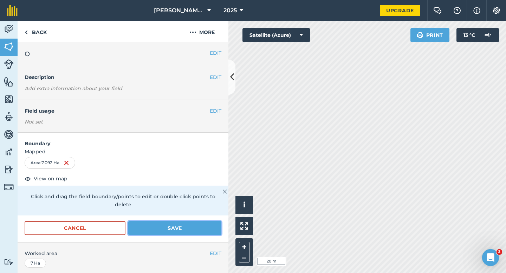
click at [199, 222] on button "Save" at bounding box center [174, 228] width 93 height 14
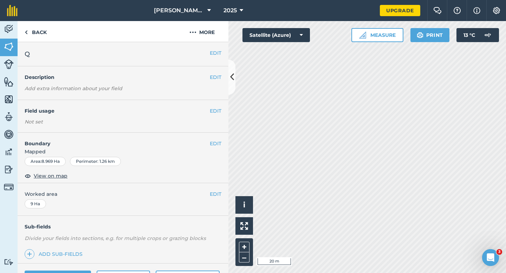
click at [217, 149] on span "Mapped" at bounding box center [123, 152] width 211 height 8
click at [217, 145] on button "EDIT" at bounding box center [216, 144] width 12 height 8
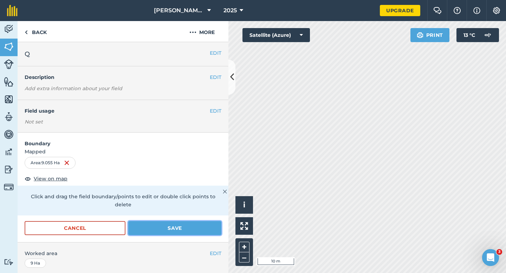
click at [195, 221] on button "Save" at bounding box center [174, 228] width 93 height 14
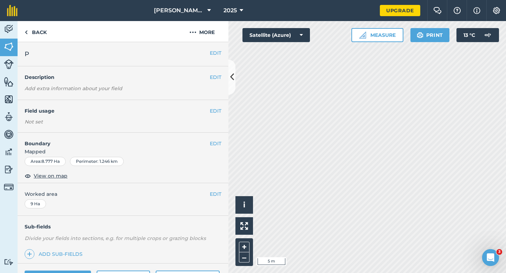
click at [209, 140] on div "EDIT Boundary Mapped Area : 8.777 Ha Perimeter : 1.246 km View on map" at bounding box center [123, 158] width 211 height 51
click at [212, 140] on button "EDIT" at bounding box center [216, 144] width 12 height 8
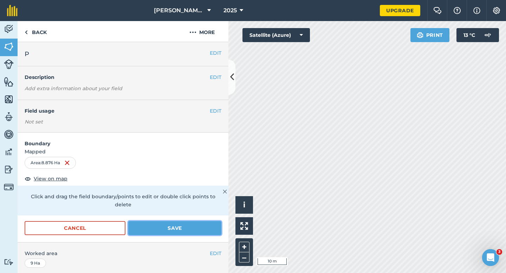
click at [176, 223] on button "Save" at bounding box center [174, 228] width 93 height 14
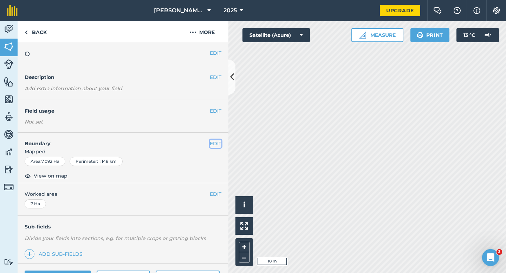
click at [219, 140] on button "EDIT" at bounding box center [216, 144] width 12 height 8
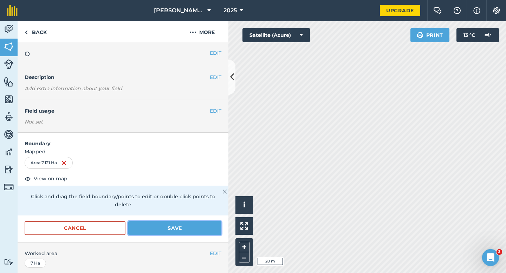
click at [195, 221] on button "Save" at bounding box center [174, 228] width 93 height 14
